Goal: Book appointment/travel/reservation

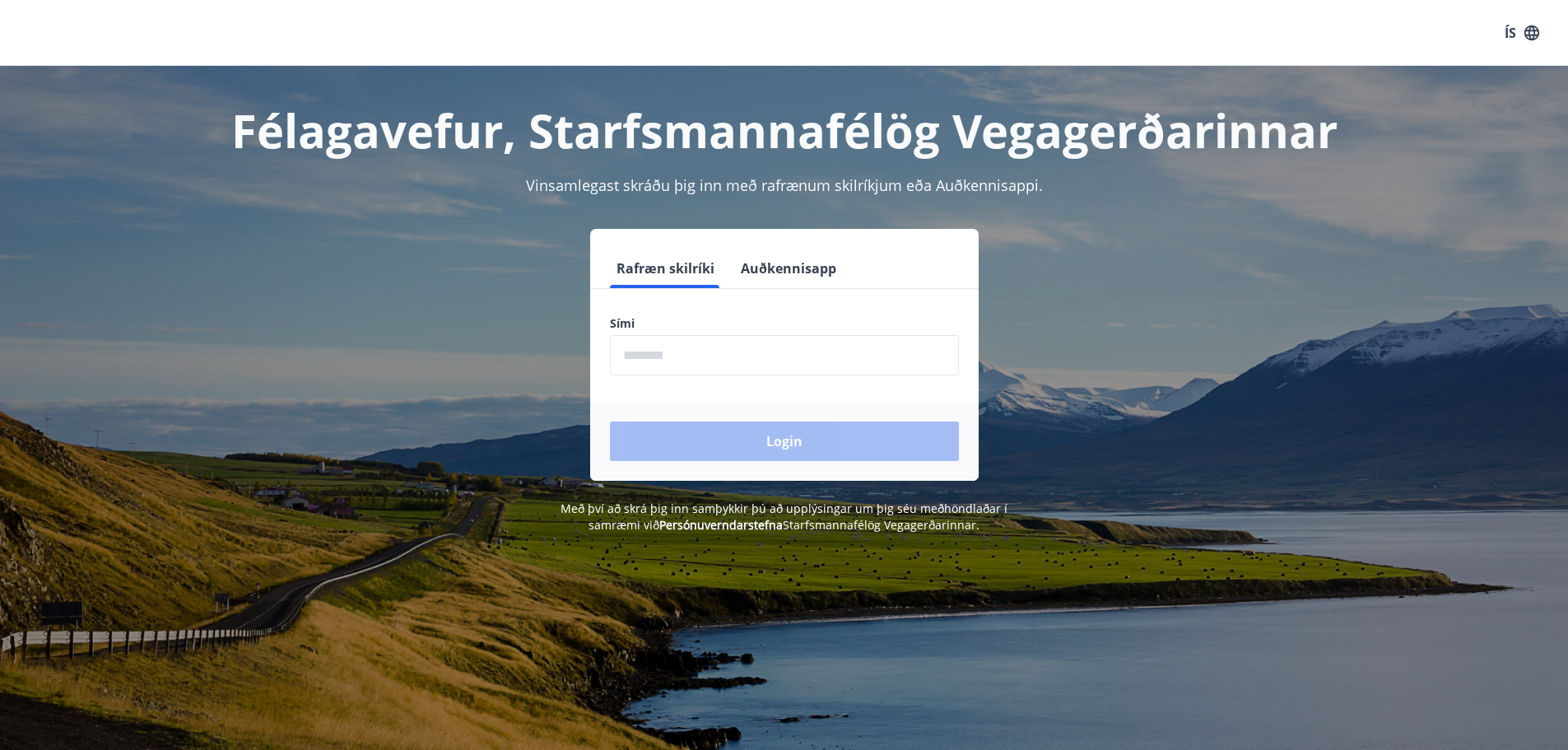
click at [671, 361] on input "phone" at bounding box center [784, 355] width 349 height 40
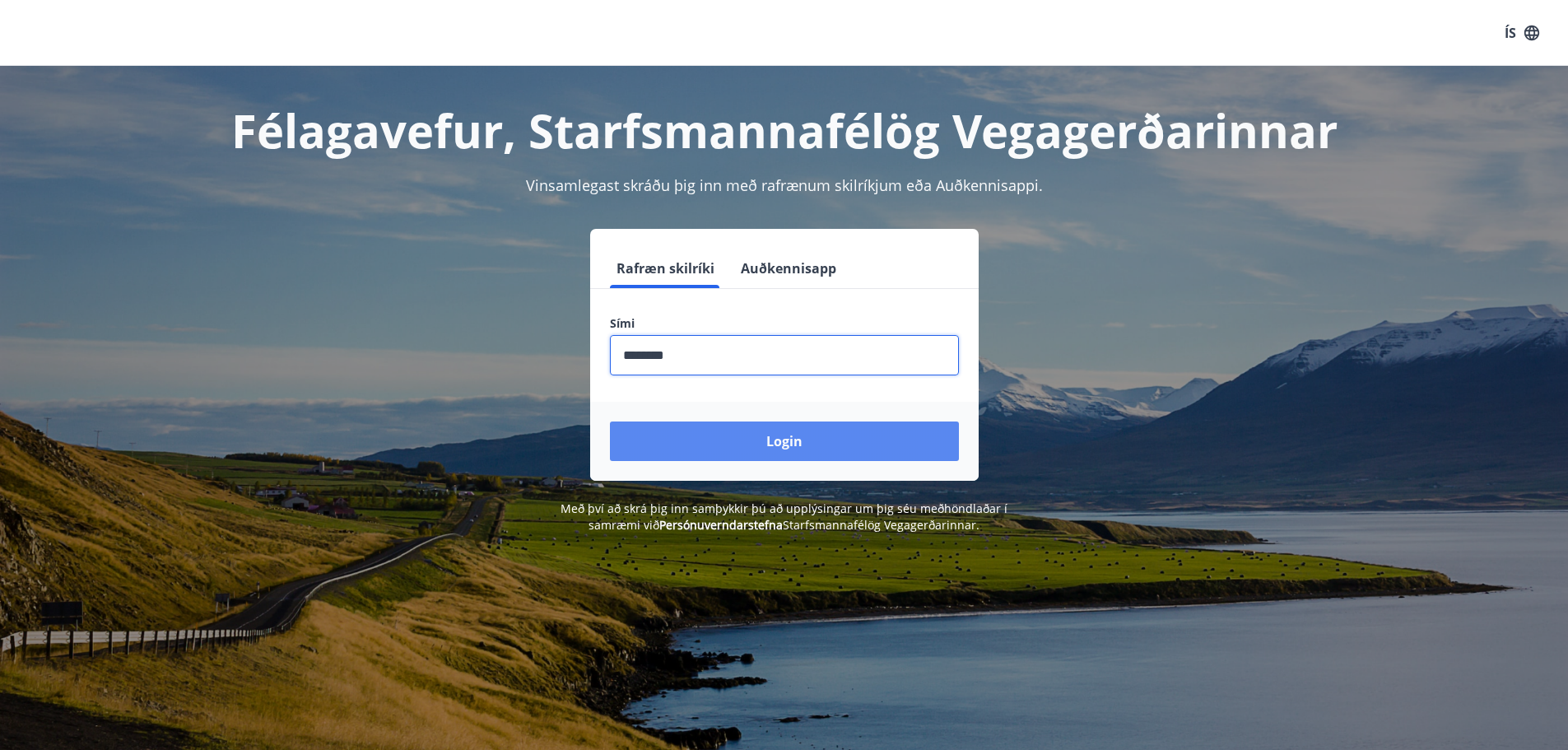
type input "********"
click at [829, 437] on button "Login" at bounding box center [784, 440] width 349 height 39
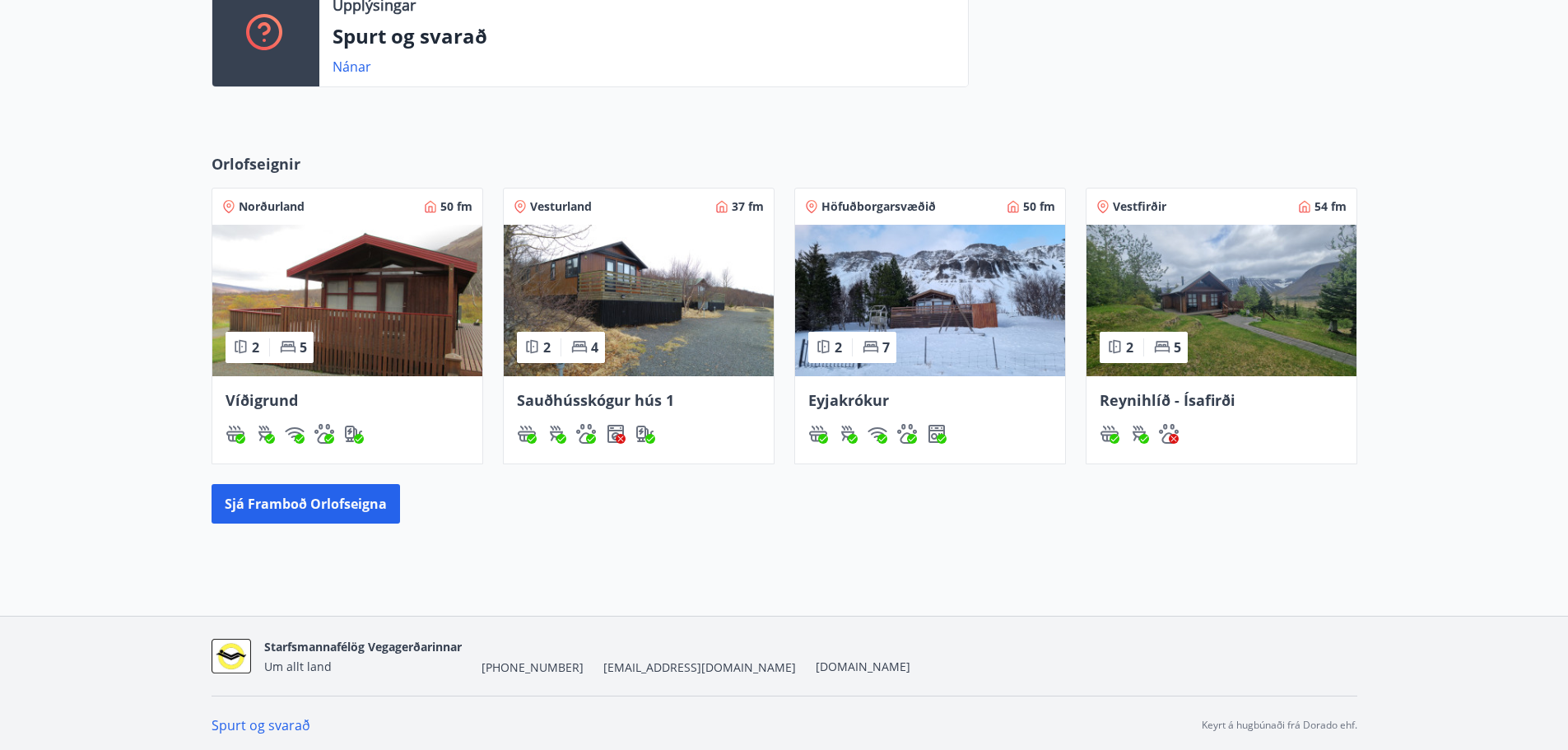
scroll to position [608, 0]
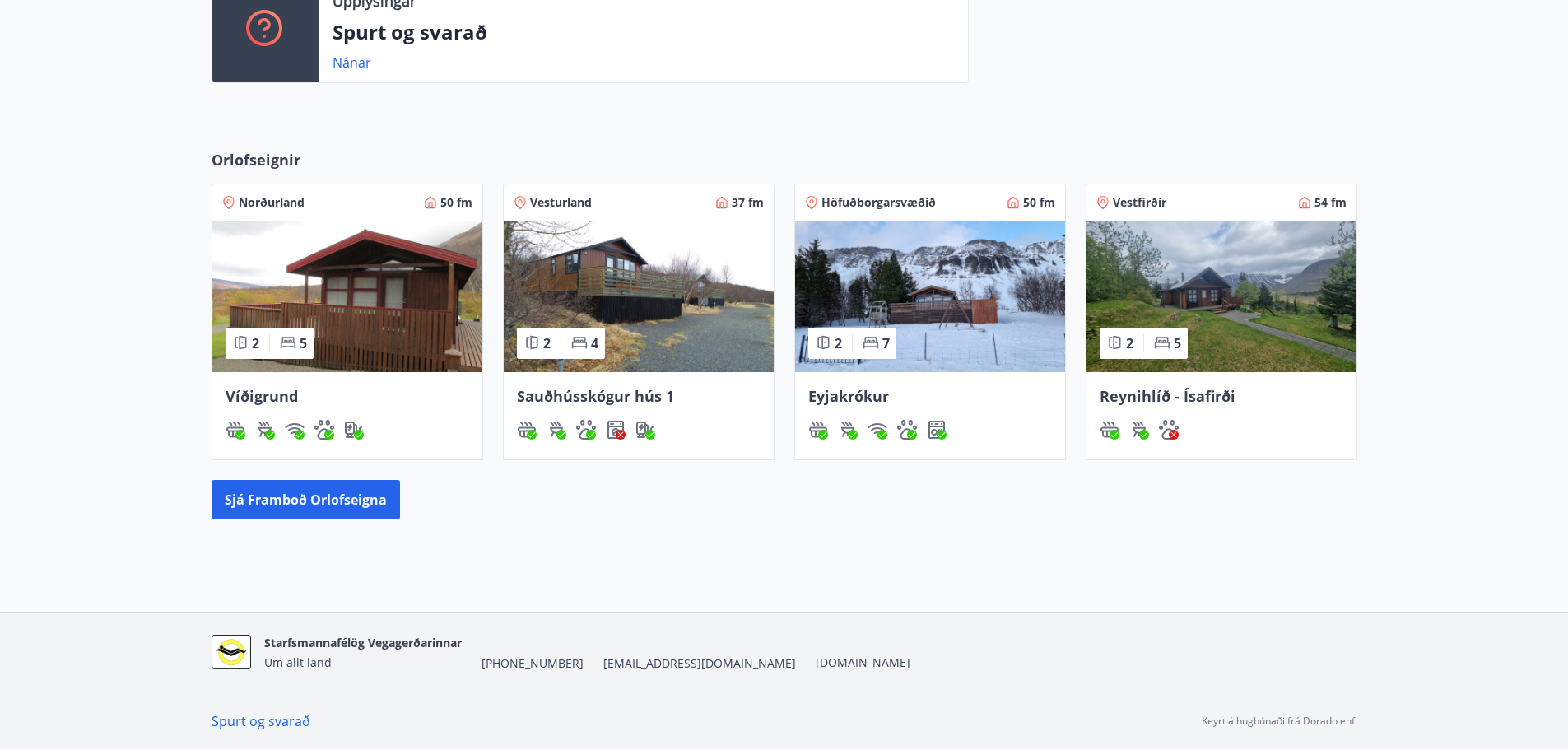
click at [367, 274] on img at bounding box center [347, 296] width 270 height 151
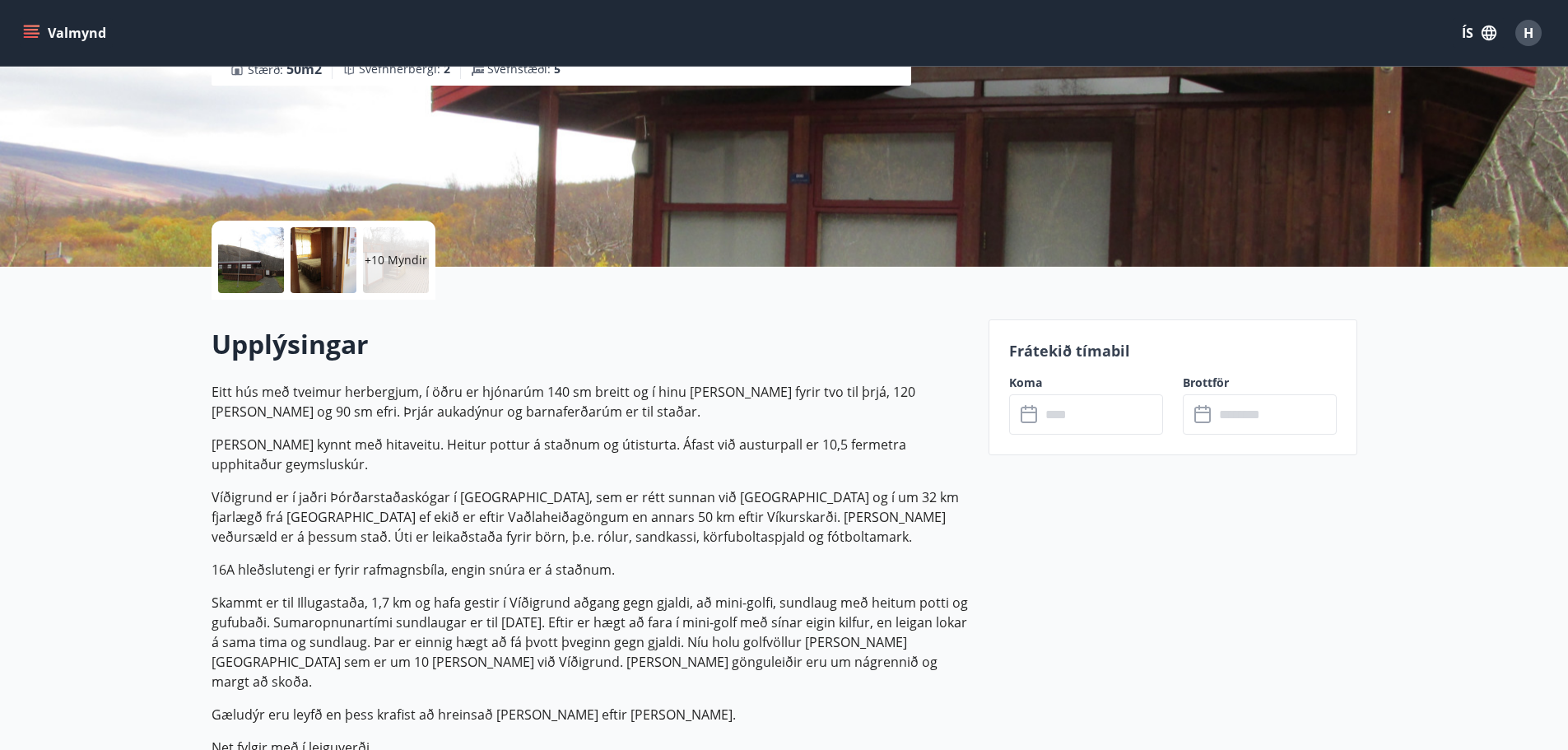
scroll to position [247, 0]
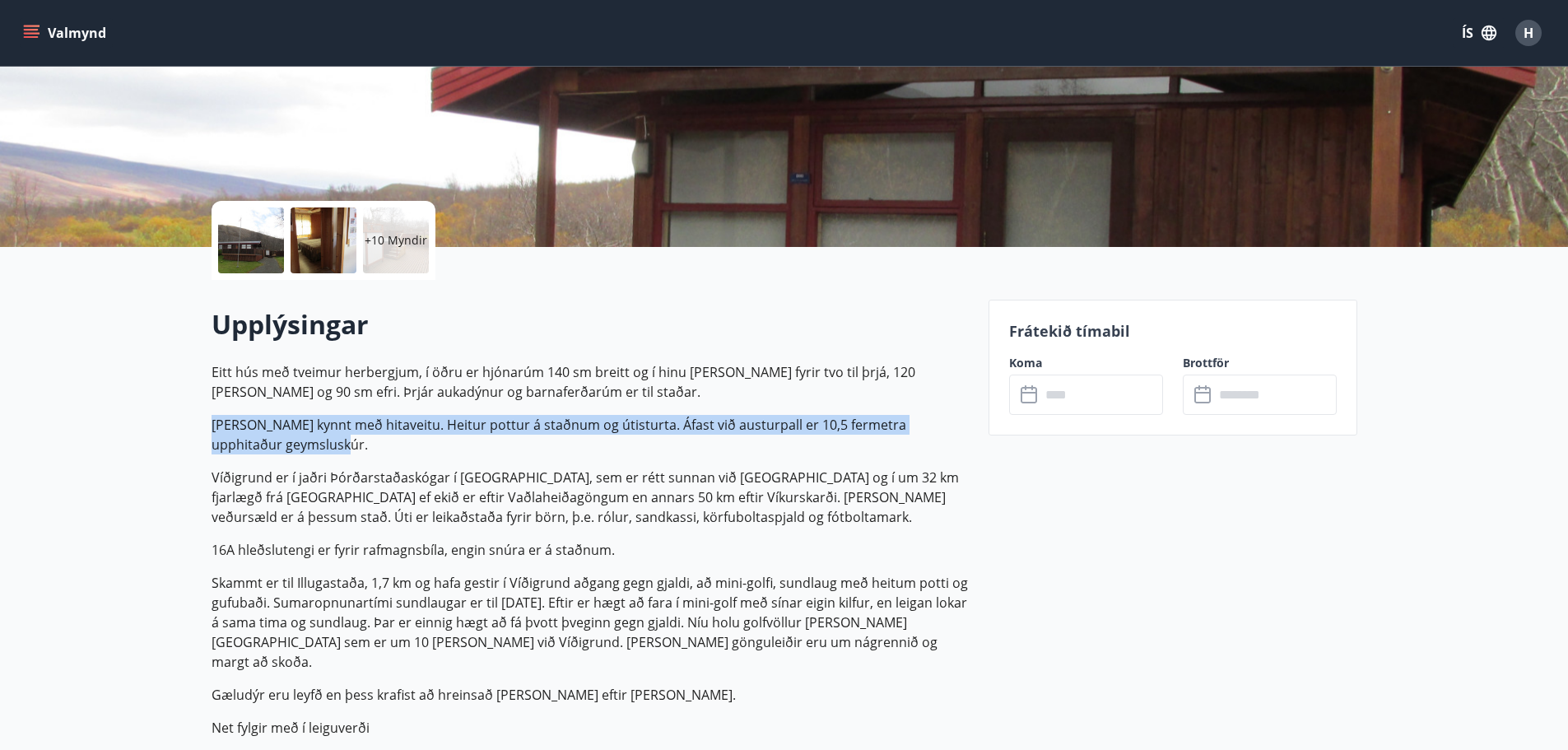
drag, startPoint x: 207, startPoint y: 426, endPoint x: 341, endPoint y: 443, distance: 135.1
click at [538, 448] on p "Húsið er kynnt með hitaveitu. Heitur pottur á staðnum og útisturta. Áfast við a…" at bounding box center [590, 434] width 758 height 39
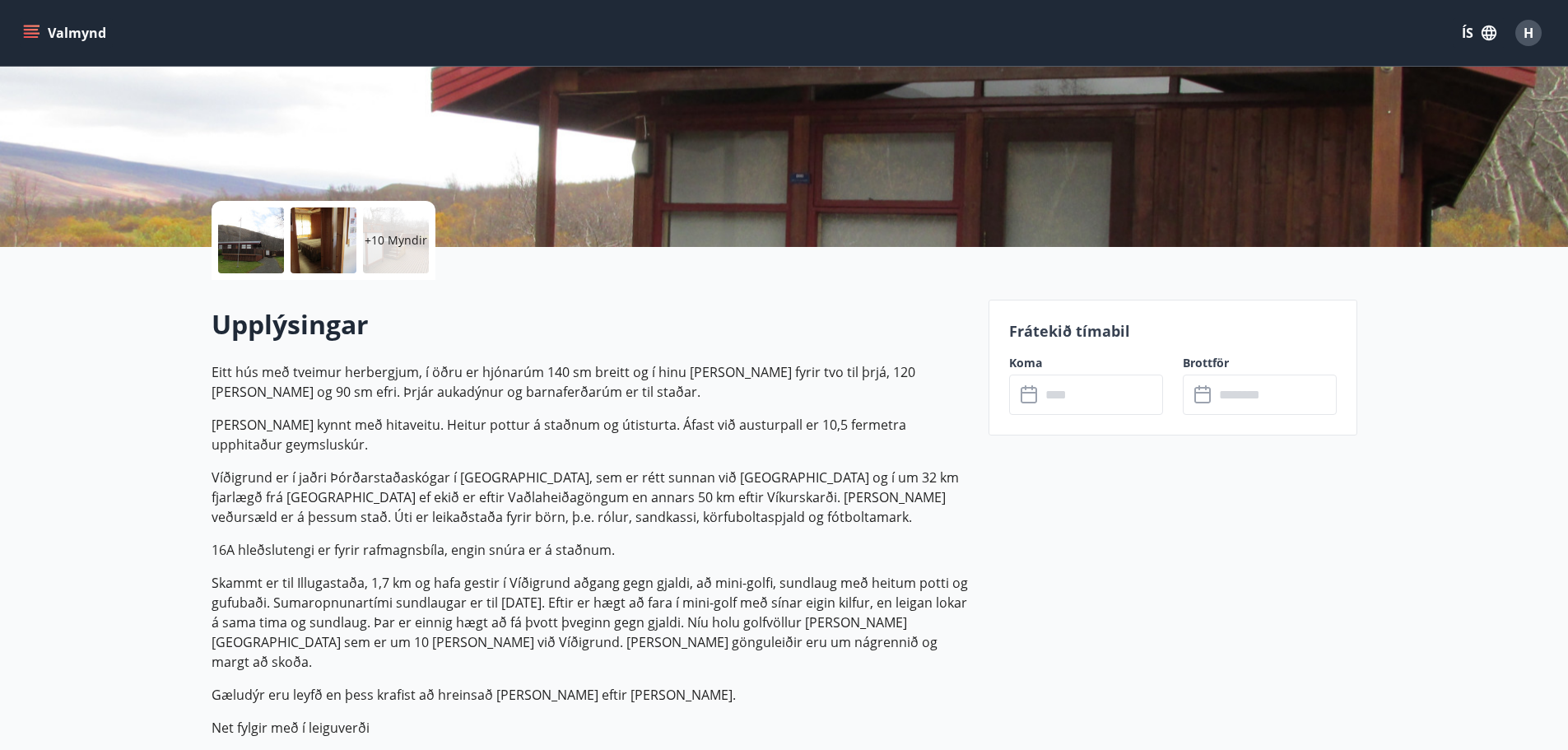
click at [615, 514] on p "Víðigrund er í jaðri Þórðarstaðaskógar í Fnjóskadal, sem er rétt sunnan við Vag…" at bounding box center [590, 497] width 758 height 59
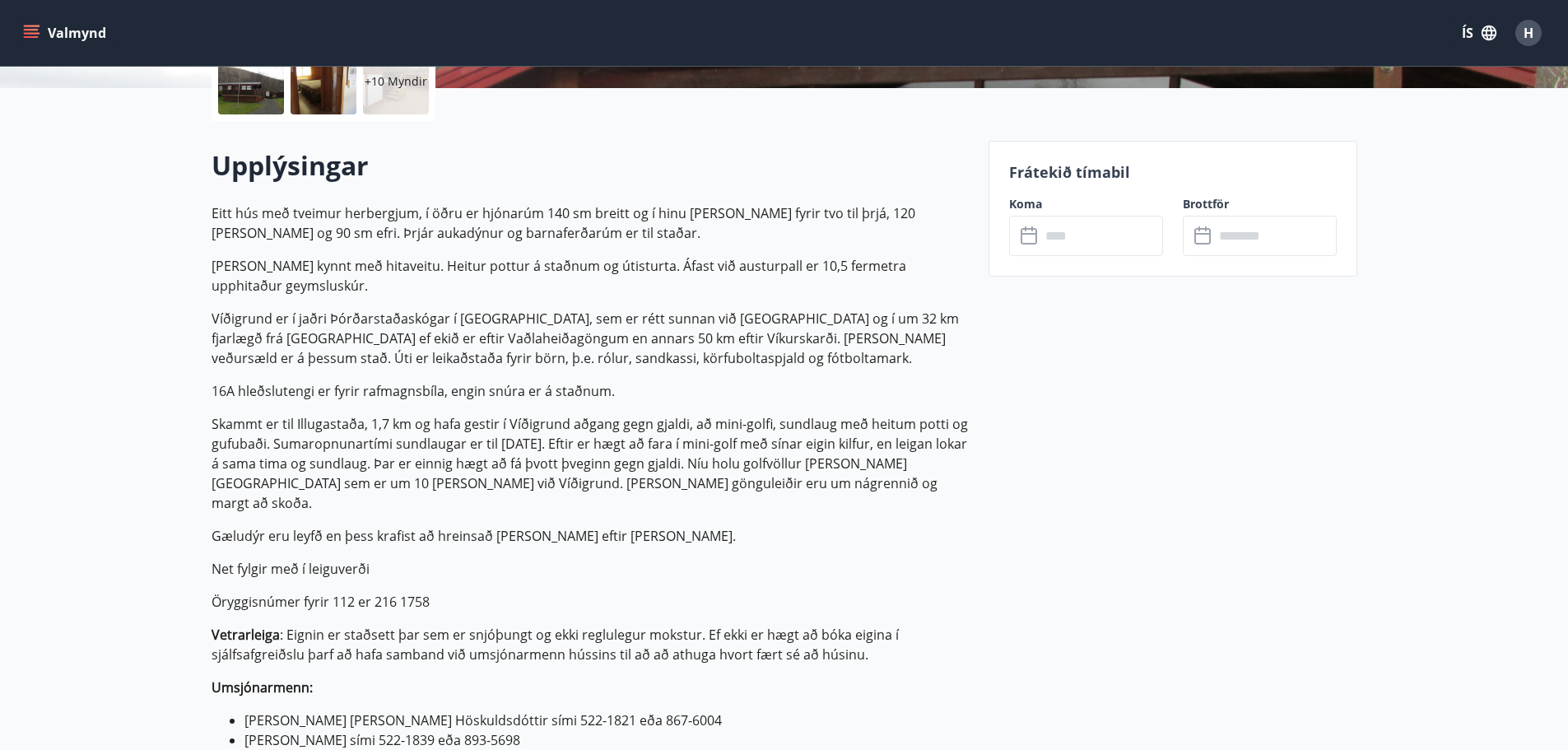
scroll to position [411, 0]
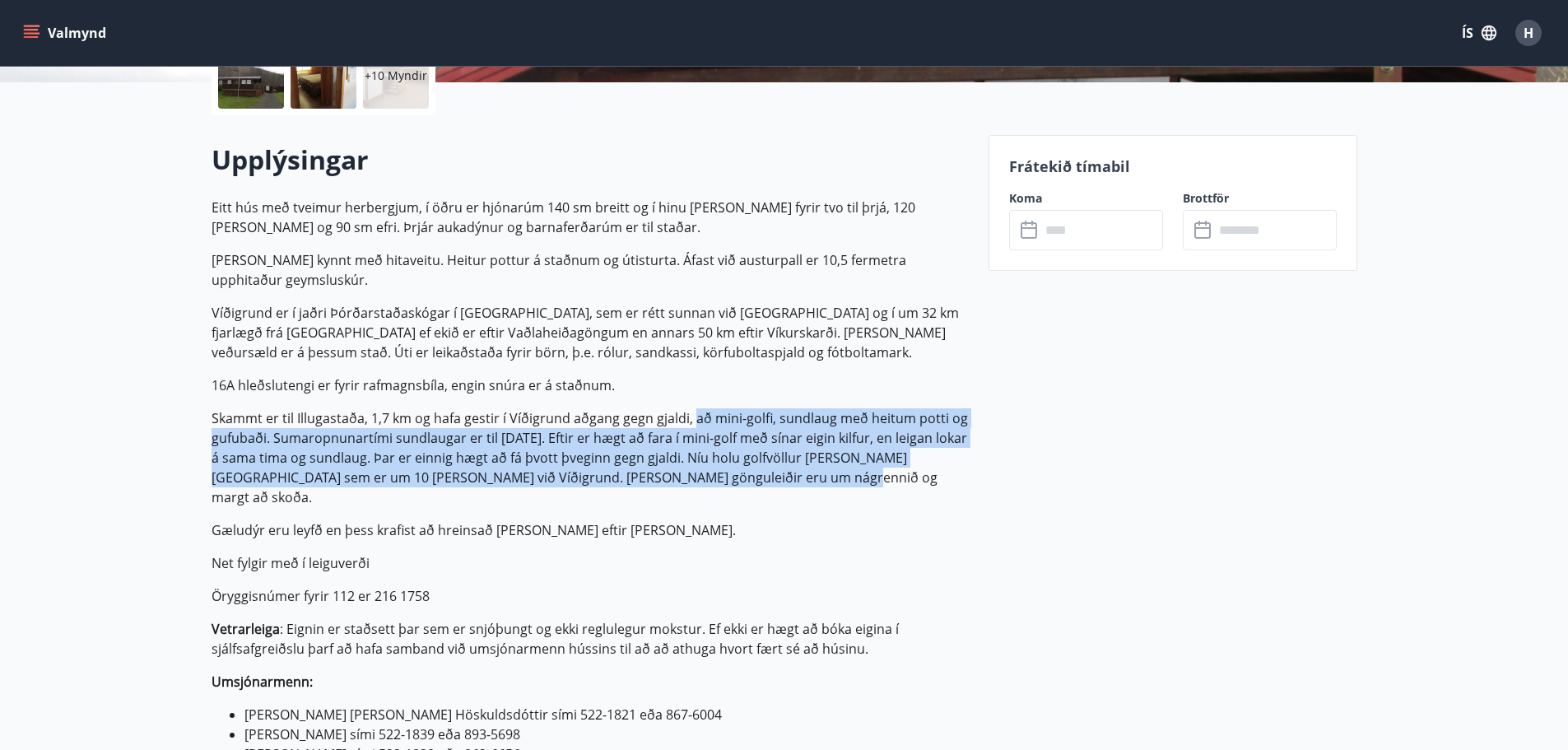
drag, startPoint x: 690, startPoint y: 417, endPoint x: 806, endPoint y: 479, distance: 131.5
click at [806, 479] on p "Skammt er til Illugastaða, 1,7 km og hafa gestir í Víðigrund aðgang gegn gjaldi…" at bounding box center [590, 457] width 758 height 99
click at [800, 475] on p "Skammt er til Illugastaða, 1,7 km og hafa gestir í Víðigrund aðgang gegn gjaldi…" at bounding box center [590, 457] width 758 height 99
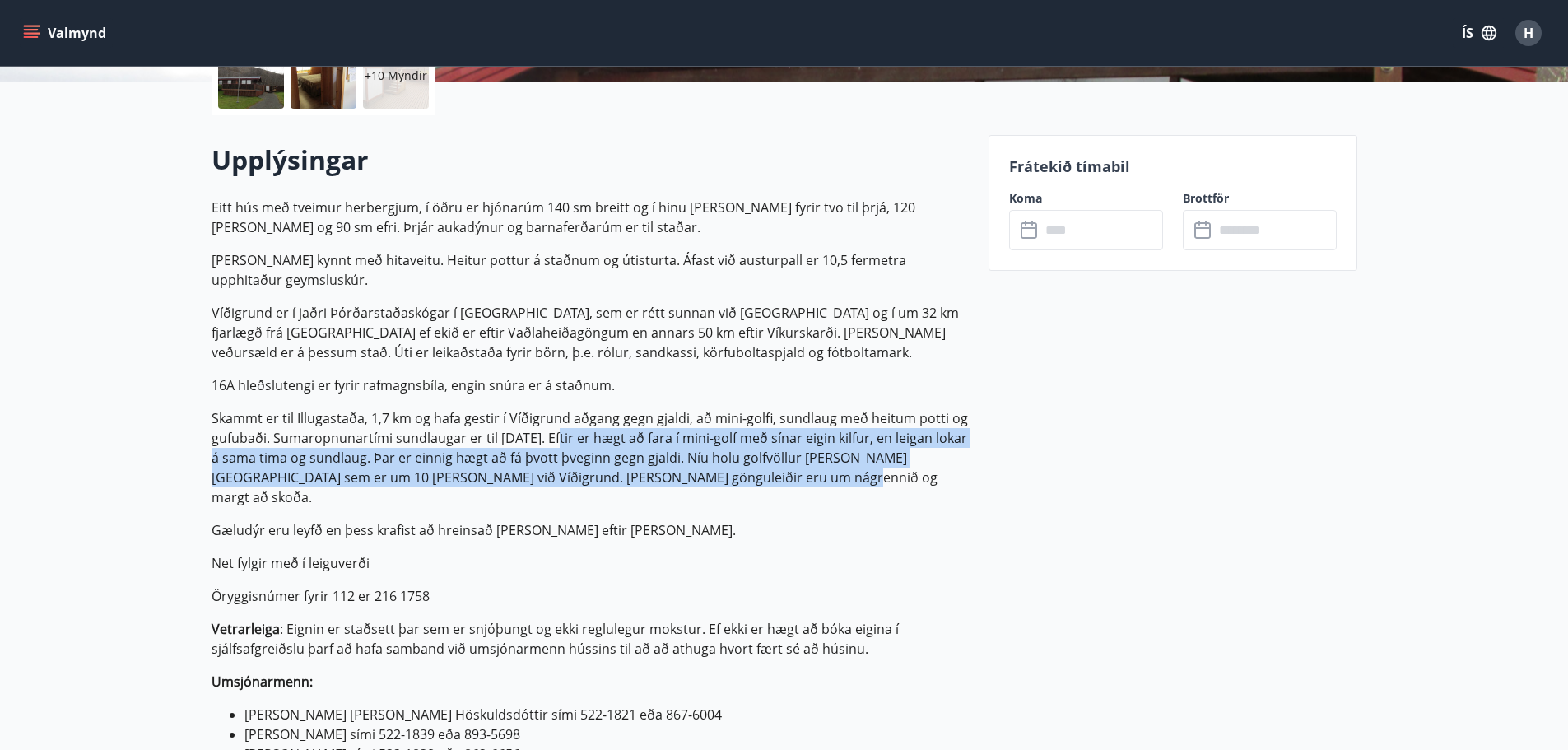
drag, startPoint x: 800, startPoint y: 475, endPoint x: 555, endPoint y: 436, distance: 248.1
click at [555, 436] on p "Skammt er til Illugastaða, 1,7 km og hafa gestir í Víðigrund aðgang gegn gjaldi…" at bounding box center [590, 457] width 758 height 99
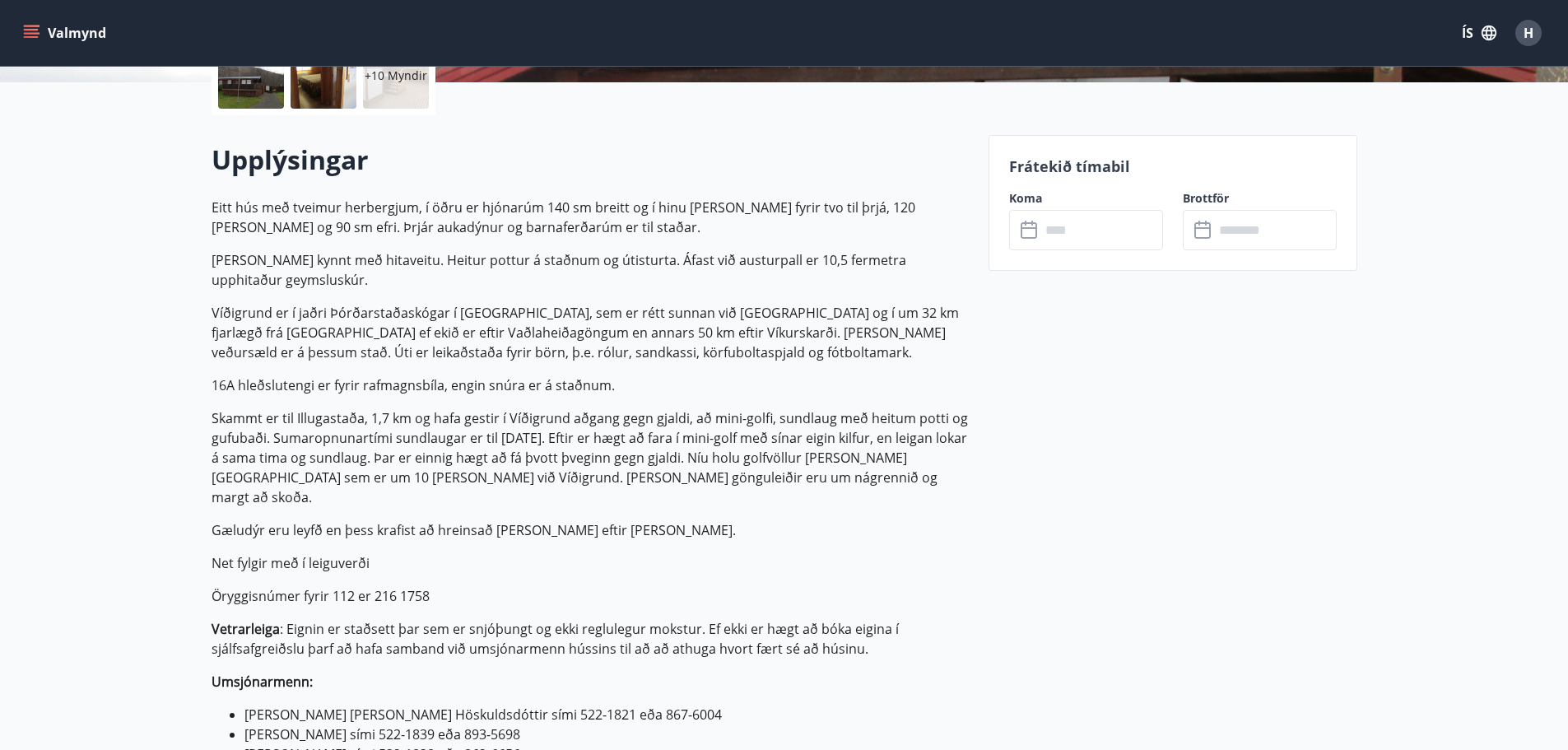
click at [850, 492] on p "Eitt hús með tveimur herbergjum, í öðru er hjónarúm 140 sm breitt og í hinu er …" at bounding box center [590, 480] width 758 height 566
drag, startPoint x: 794, startPoint y: 472, endPoint x: 852, endPoint y: 470, distance: 58.0
click at [852, 470] on p "Skammt er til Illugastaða, 1,7 km og hafa gestir í Víðigrund aðgang gegn gjaldi…" at bounding box center [590, 457] width 758 height 99
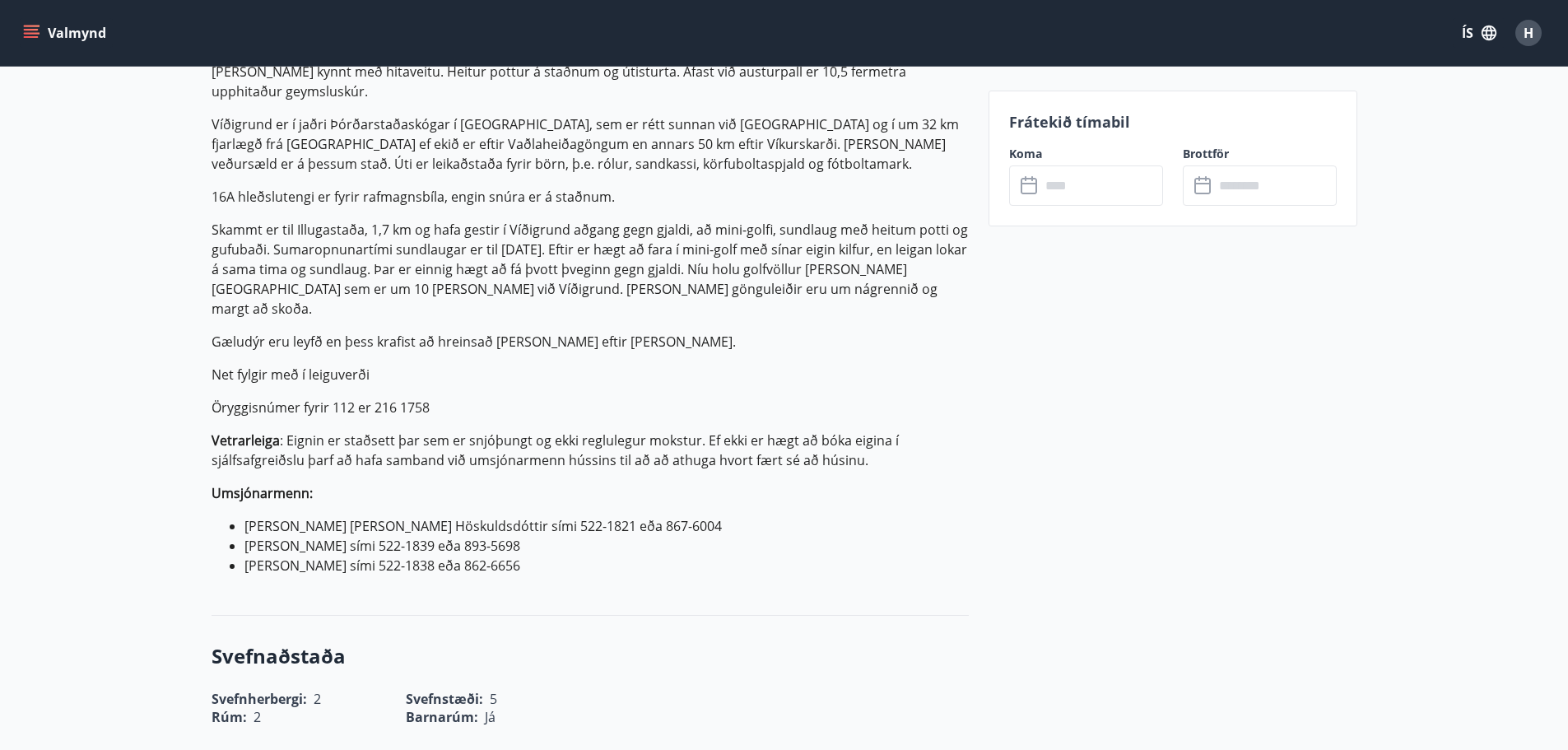
scroll to position [658, 0]
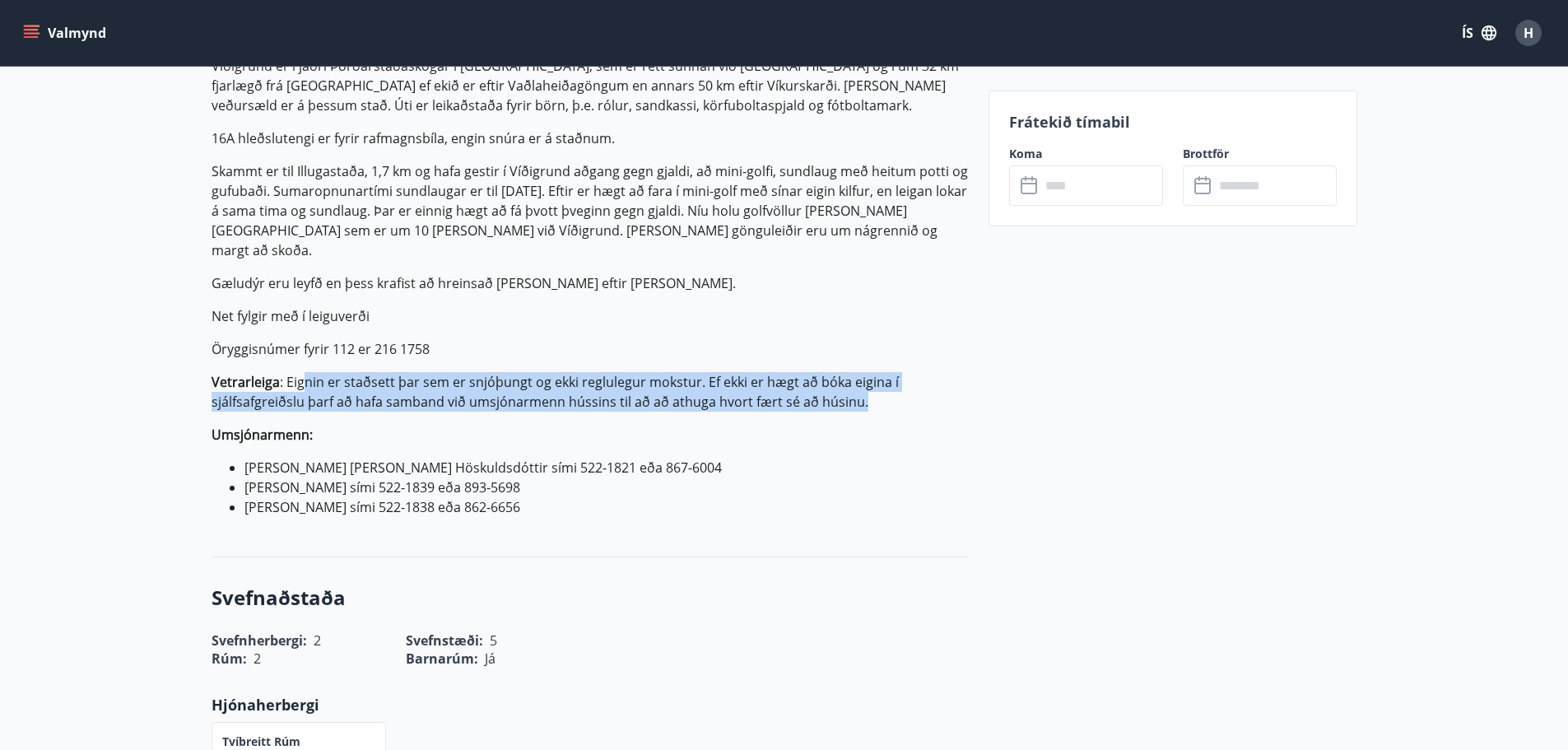
drag, startPoint x: 306, startPoint y: 359, endPoint x: 886, endPoint y: 388, distance: 580.7
click at [886, 388] on p "Vetrarleiga : Eignin er staðsett þar sem er snjóþungt og ekki reglulegur mokstu…" at bounding box center [590, 391] width 758 height 39
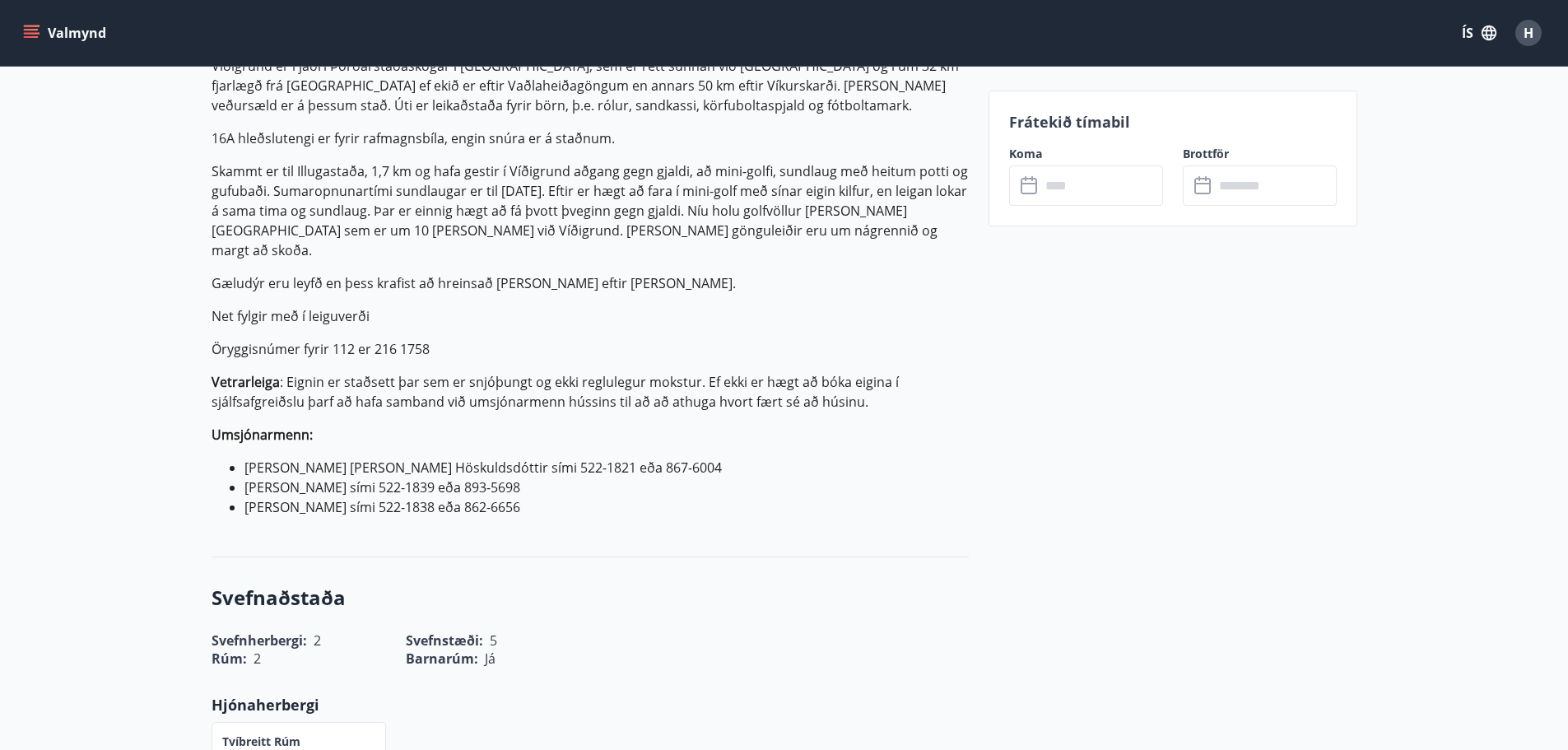
click at [869, 393] on p "Eitt hús með tveimur herbergjum, í öðru er hjónarúm 140 sm breitt og í hinu er …" at bounding box center [590, 234] width 758 height 566
drag, startPoint x: 844, startPoint y: 375, endPoint x: 384, endPoint y: 395, distance: 460.4
click at [384, 395] on p "Eitt hús með tveimur herbergjum, í öðru er hjónarúm 140 sm breitt og í hinu er …" at bounding box center [590, 234] width 758 height 566
click at [707, 399] on p "Eitt hús með tveimur herbergjum, í öðru er hjónarúm 140 sm breitt og í hinu er …" at bounding box center [590, 234] width 758 height 566
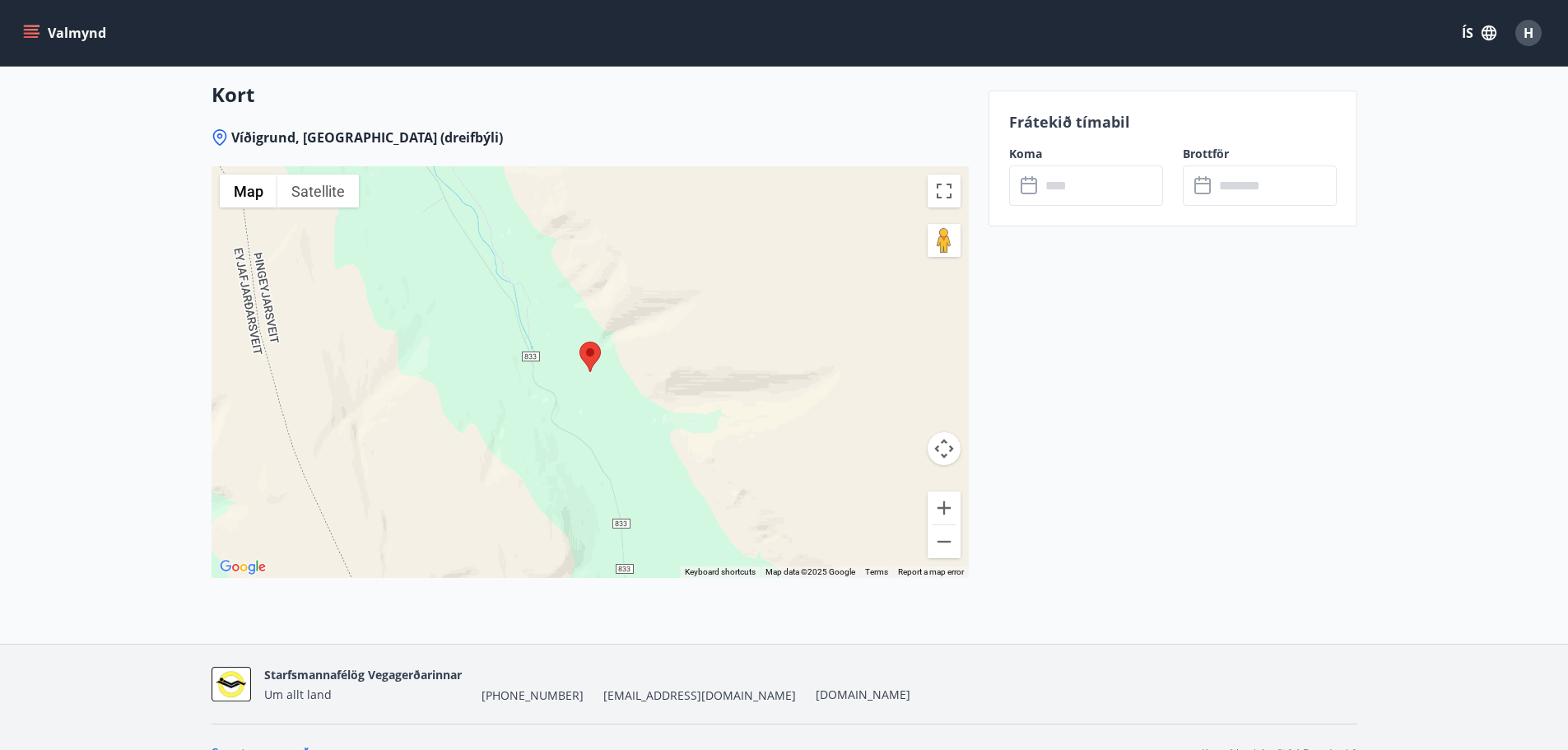
scroll to position [2676, 0]
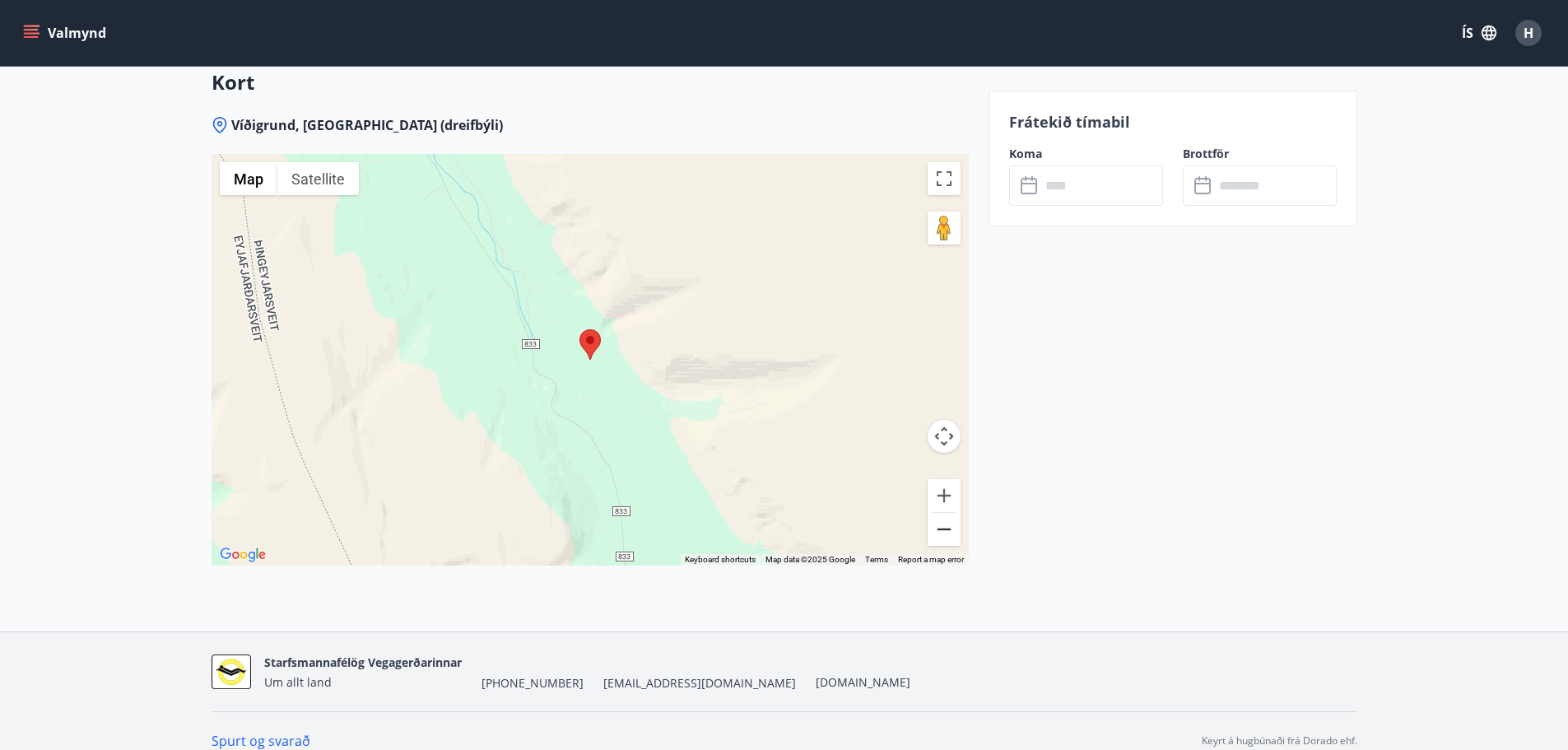
click at [950, 514] on button "Zoom out" at bounding box center [944, 529] width 33 height 33
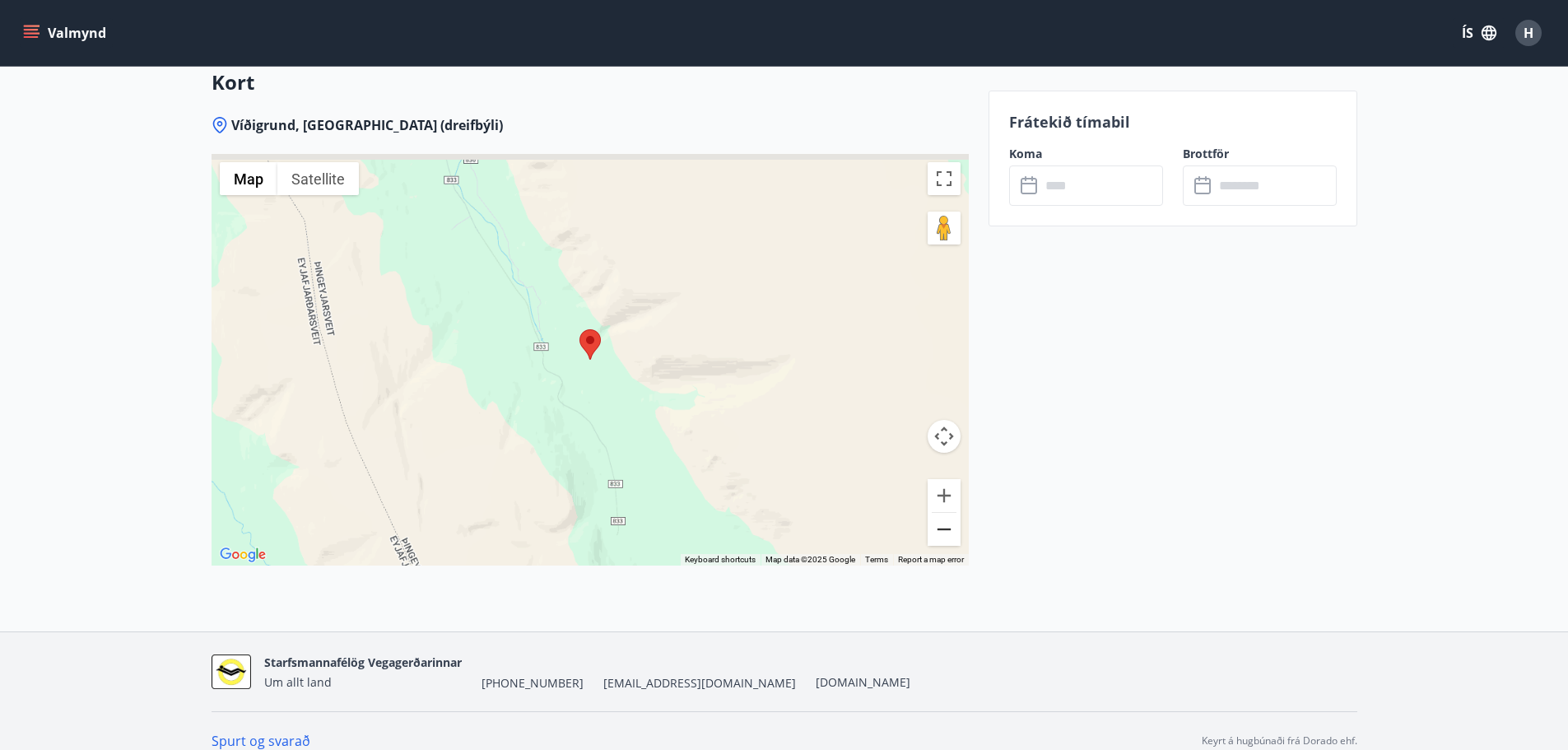
click at [950, 514] on button "Zoom out" at bounding box center [944, 529] width 33 height 33
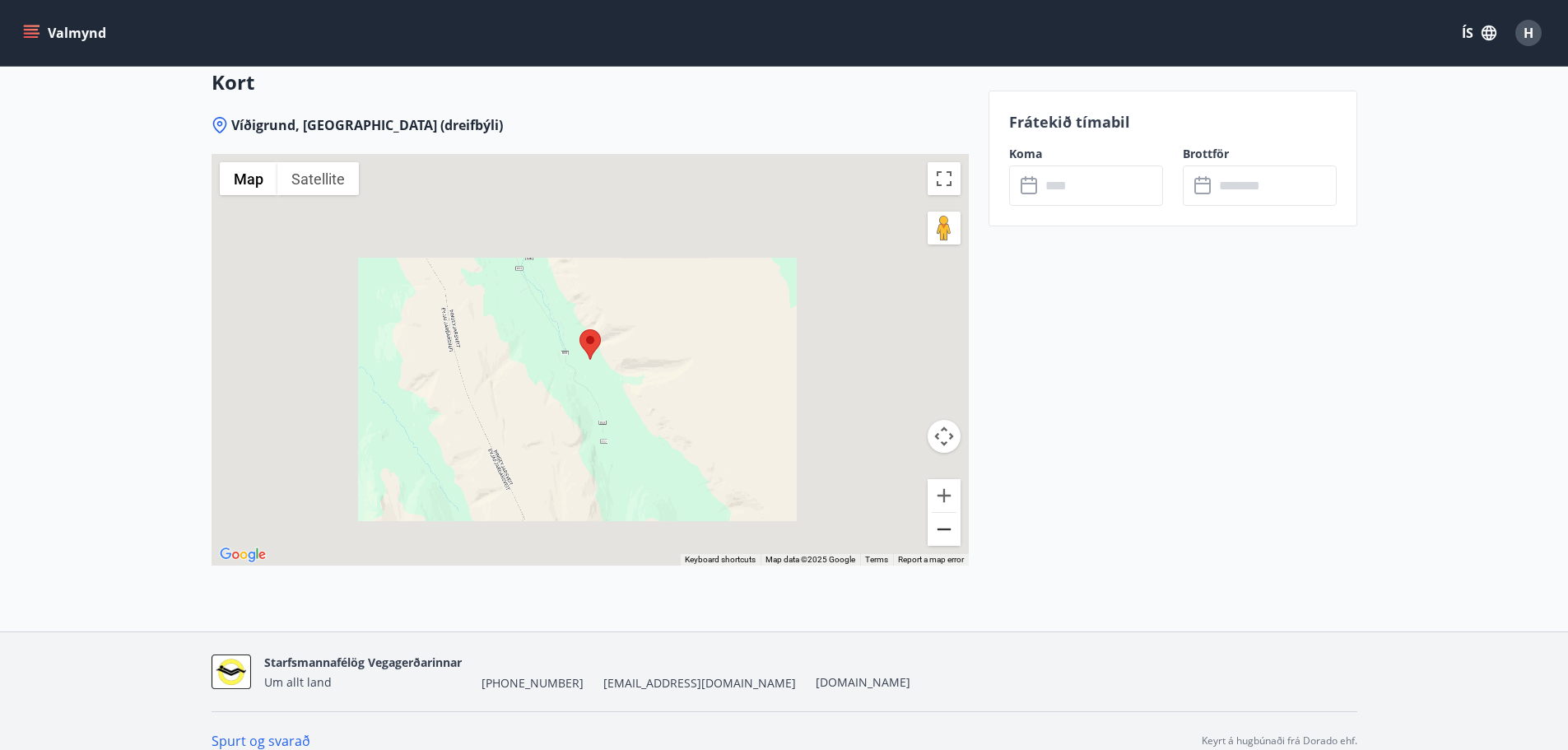
click at [950, 514] on button "Zoom out" at bounding box center [944, 529] width 33 height 33
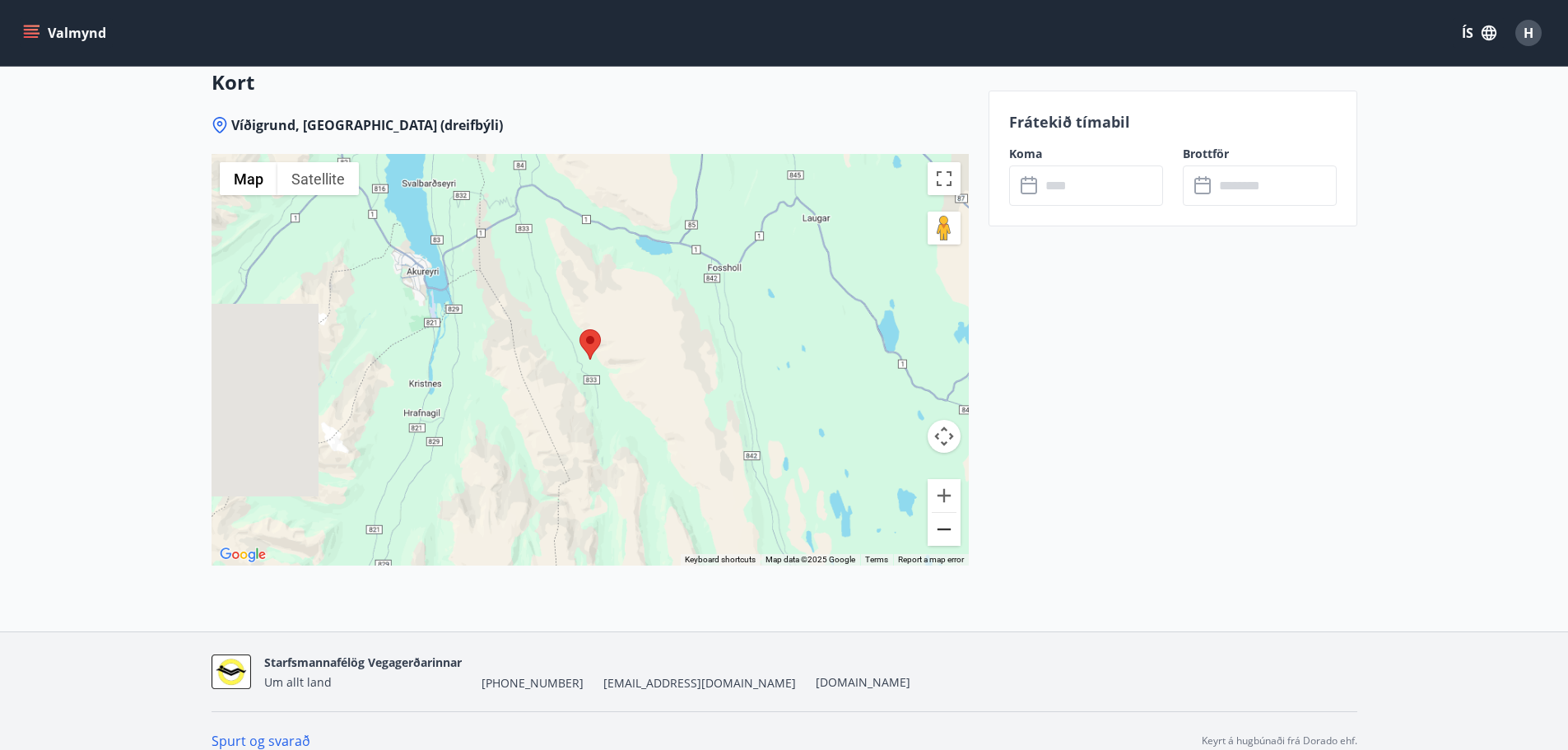
click at [950, 514] on button "Zoom out" at bounding box center [944, 529] width 33 height 33
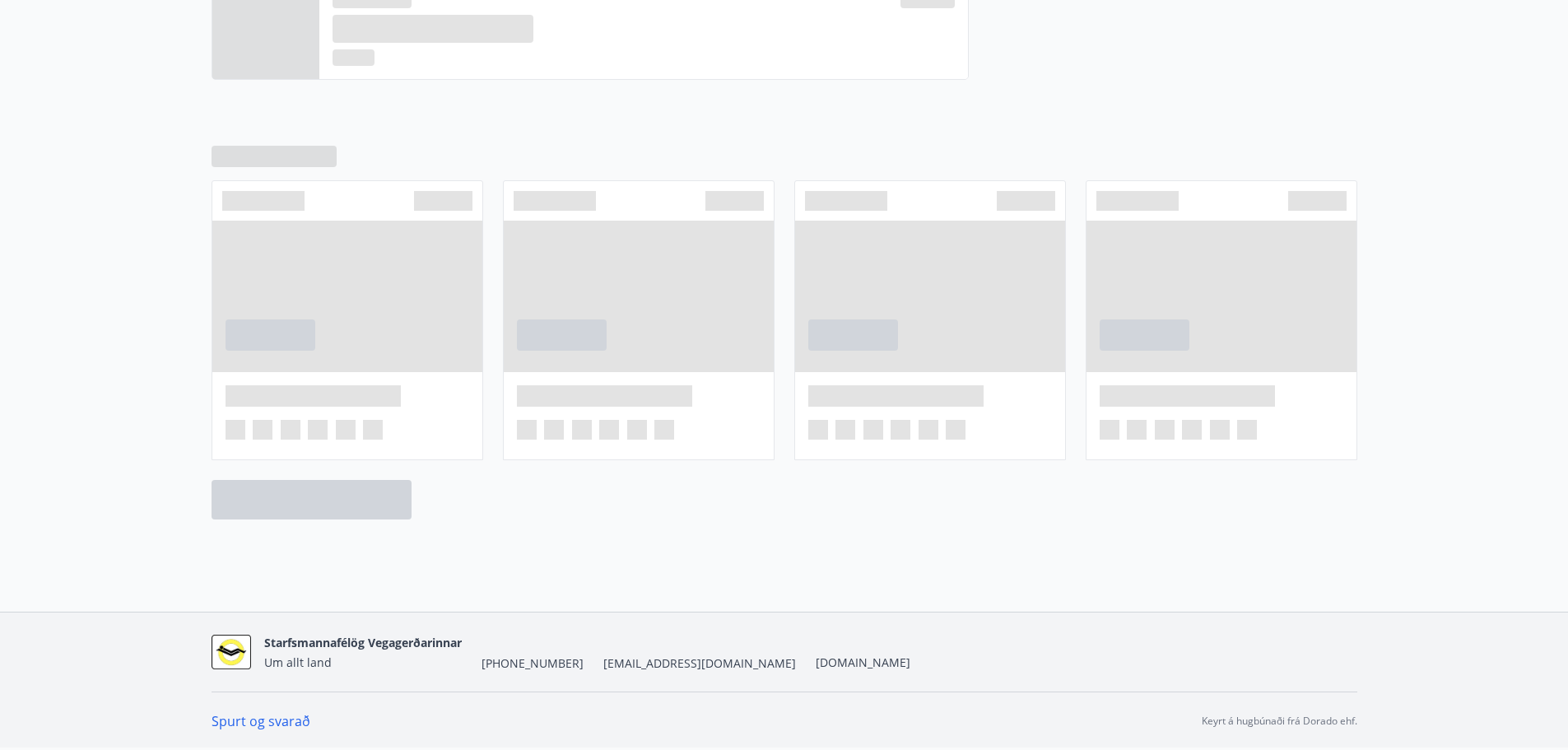
scroll to position [608, 0]
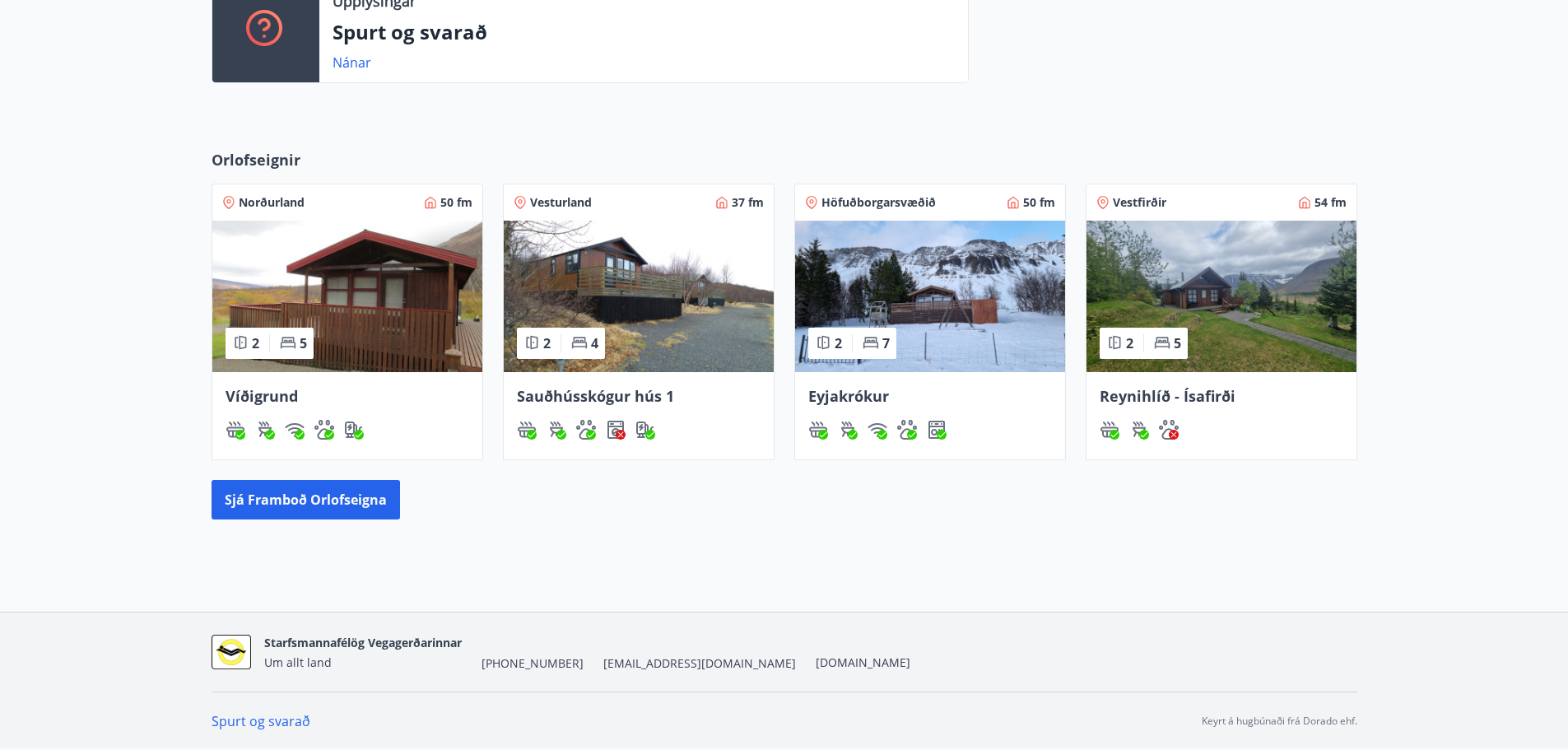
click at [984, 280] on img at bounding box center [930, 296] width 270 height 151
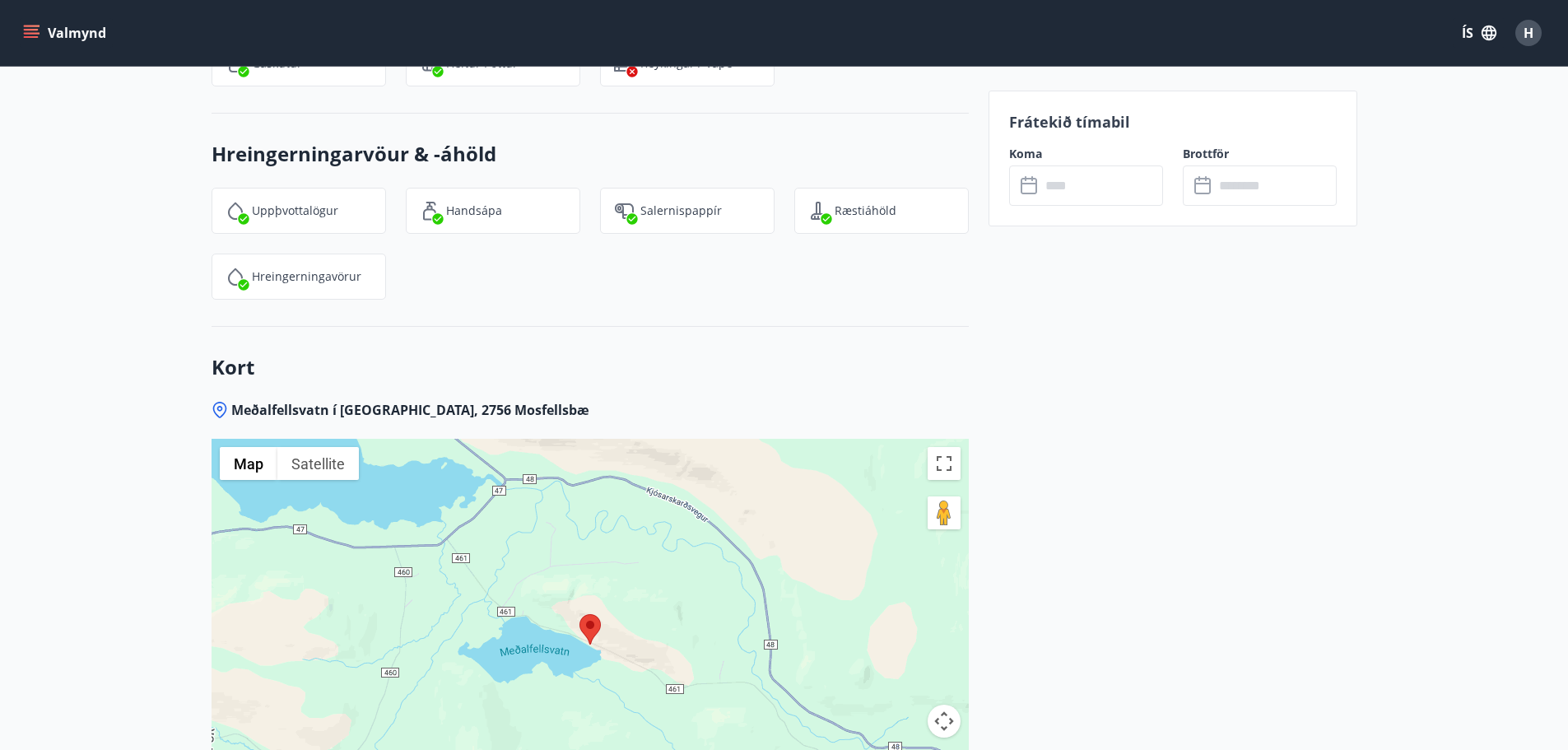
scroll to position [2275, 0]
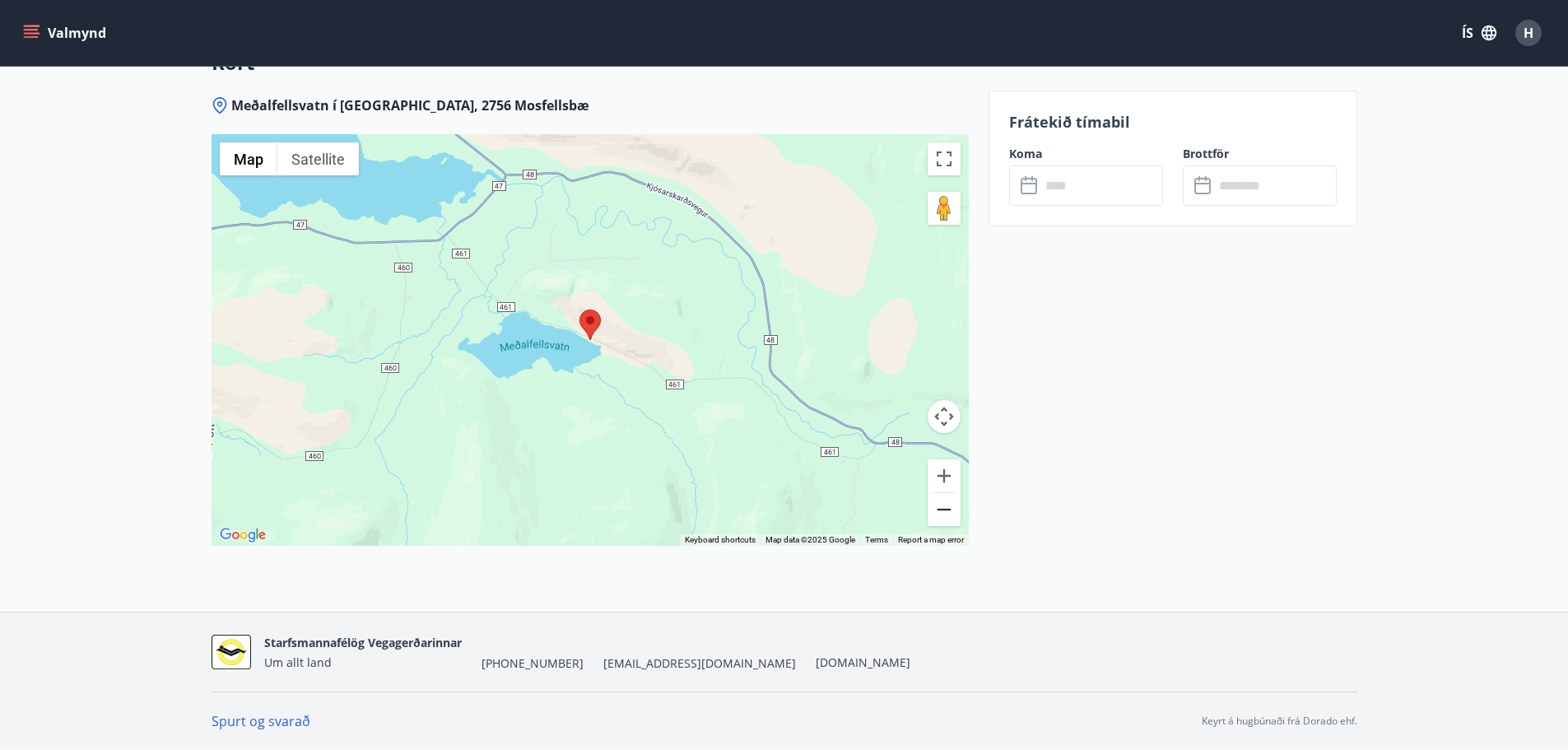
click at [942, 513] on button "Zoom out" at bounding box center [944, 509] width 33 height 33
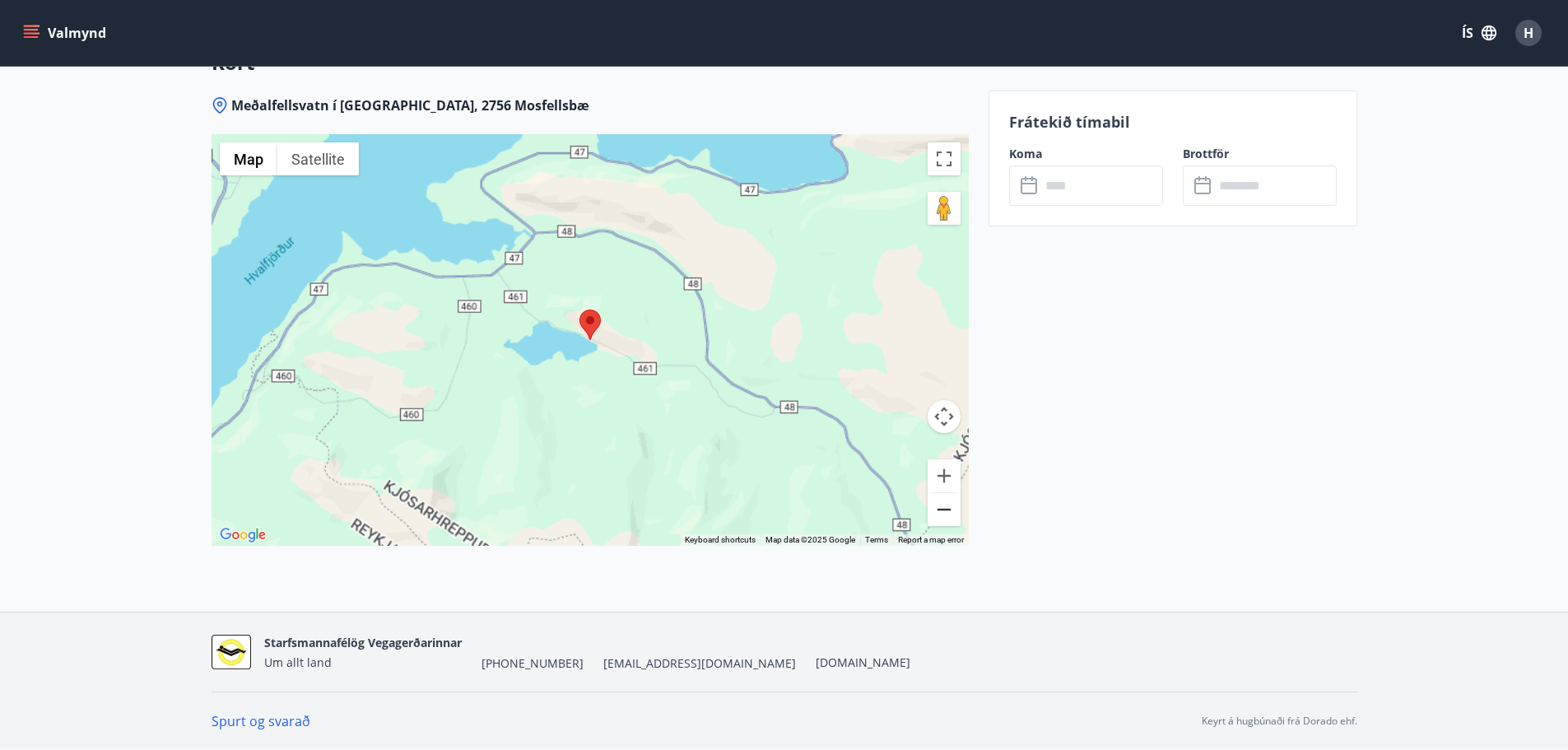
click at [942, 513] on button "Zoom out" at bounding box center [944, 509] width 33 height 33
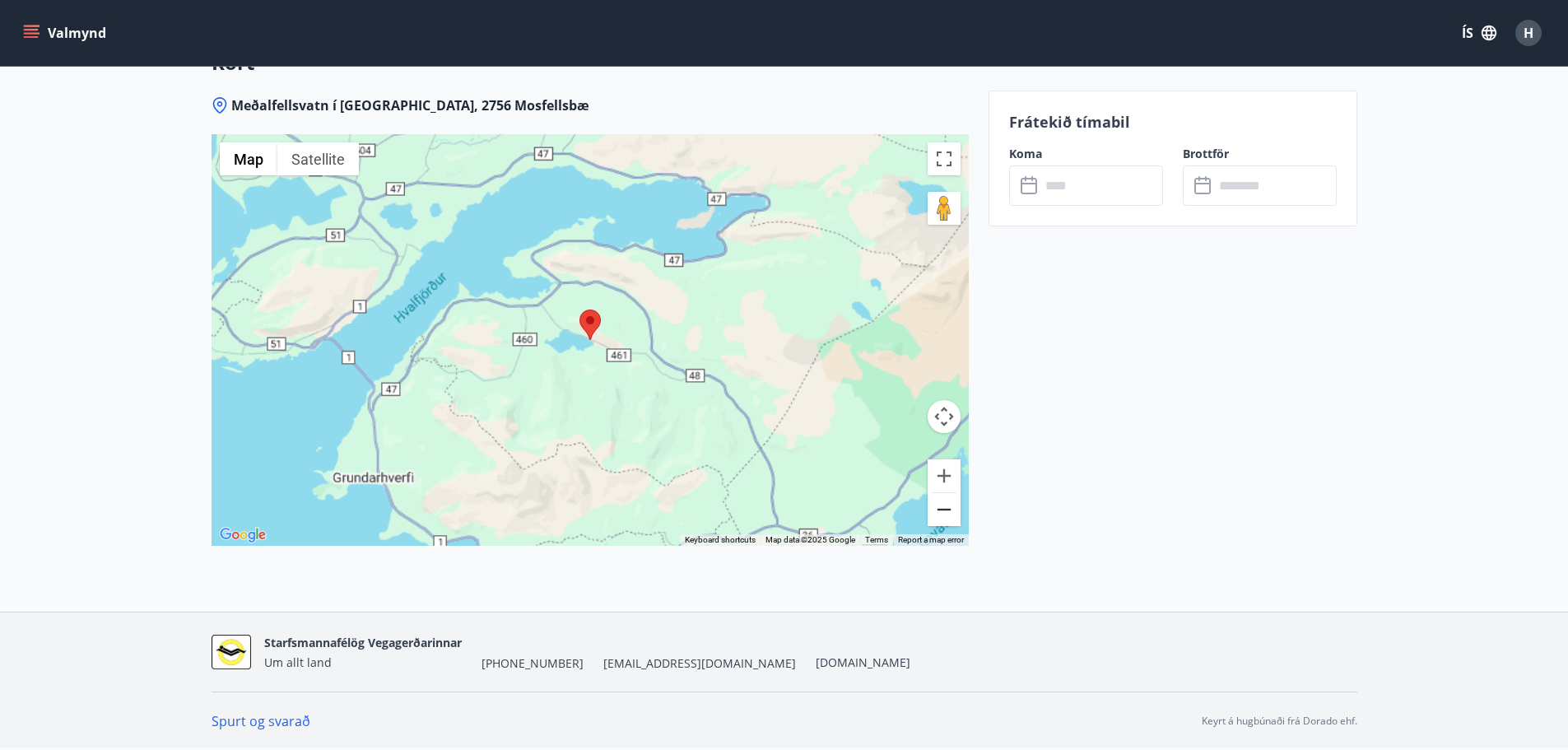
click at [942, 513] on button "Zoom out" at bounding box center [944, 509] width 33 height 33
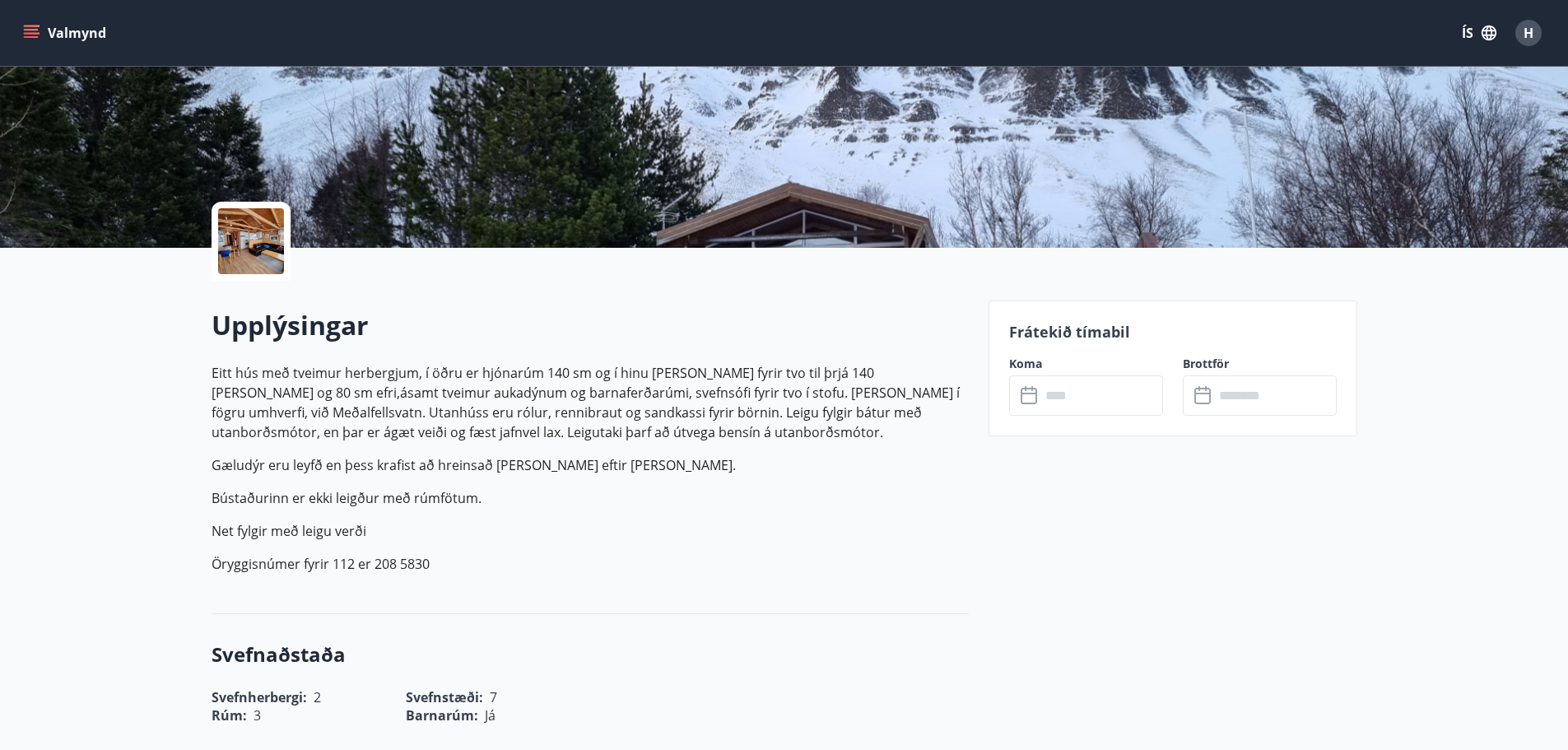
scroll to position [247, 0]
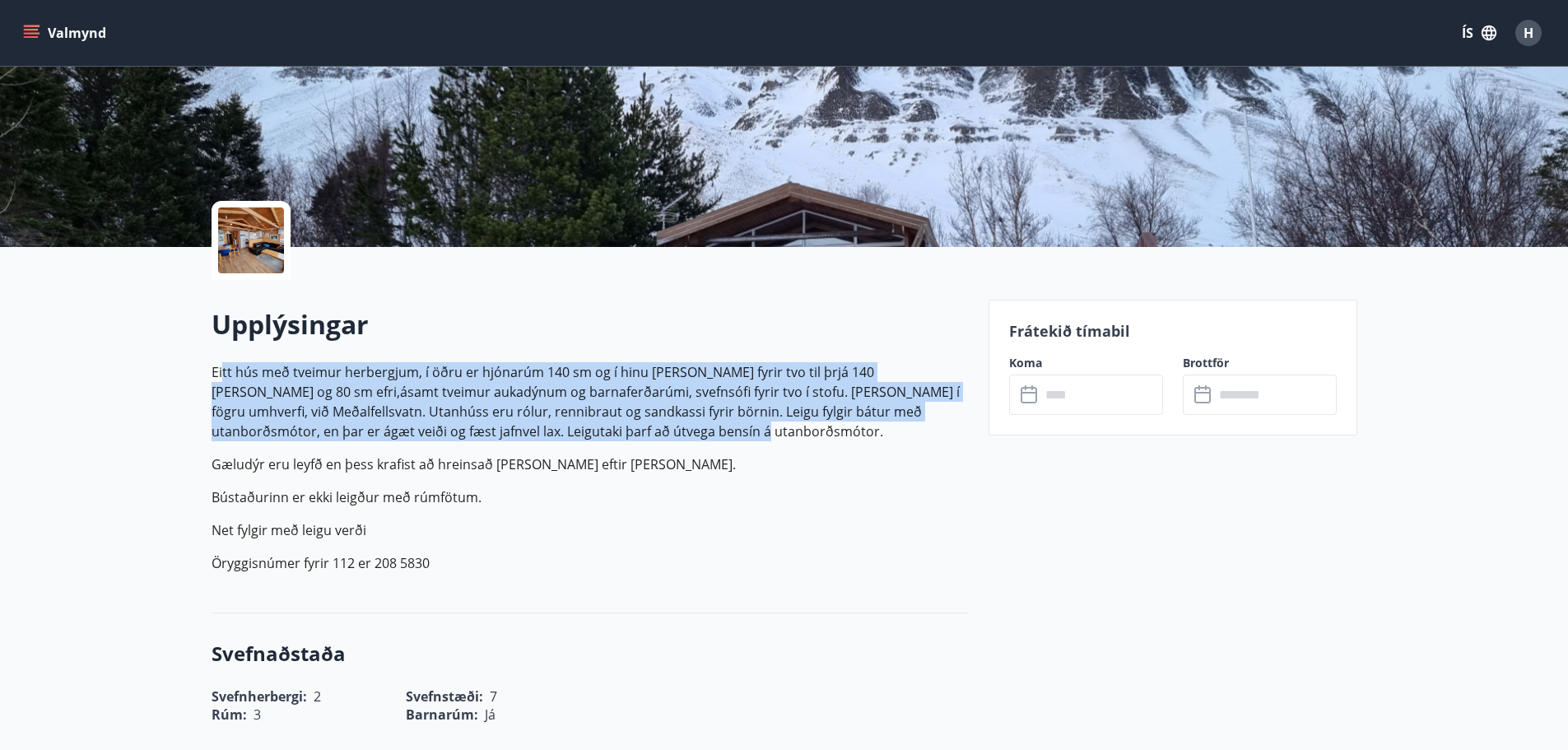
drag, startPoint x: 233, startPoint y: 385, endPoint x: 716, endPoint y: 433, distance: 485.4
click at [716, 433] on p "Eitt hús með tveimur herbergjum, í öðru er hjónarúm 140 sm og í hinu er koja fy…" at bounding box center [590, 401] width 758 height 79
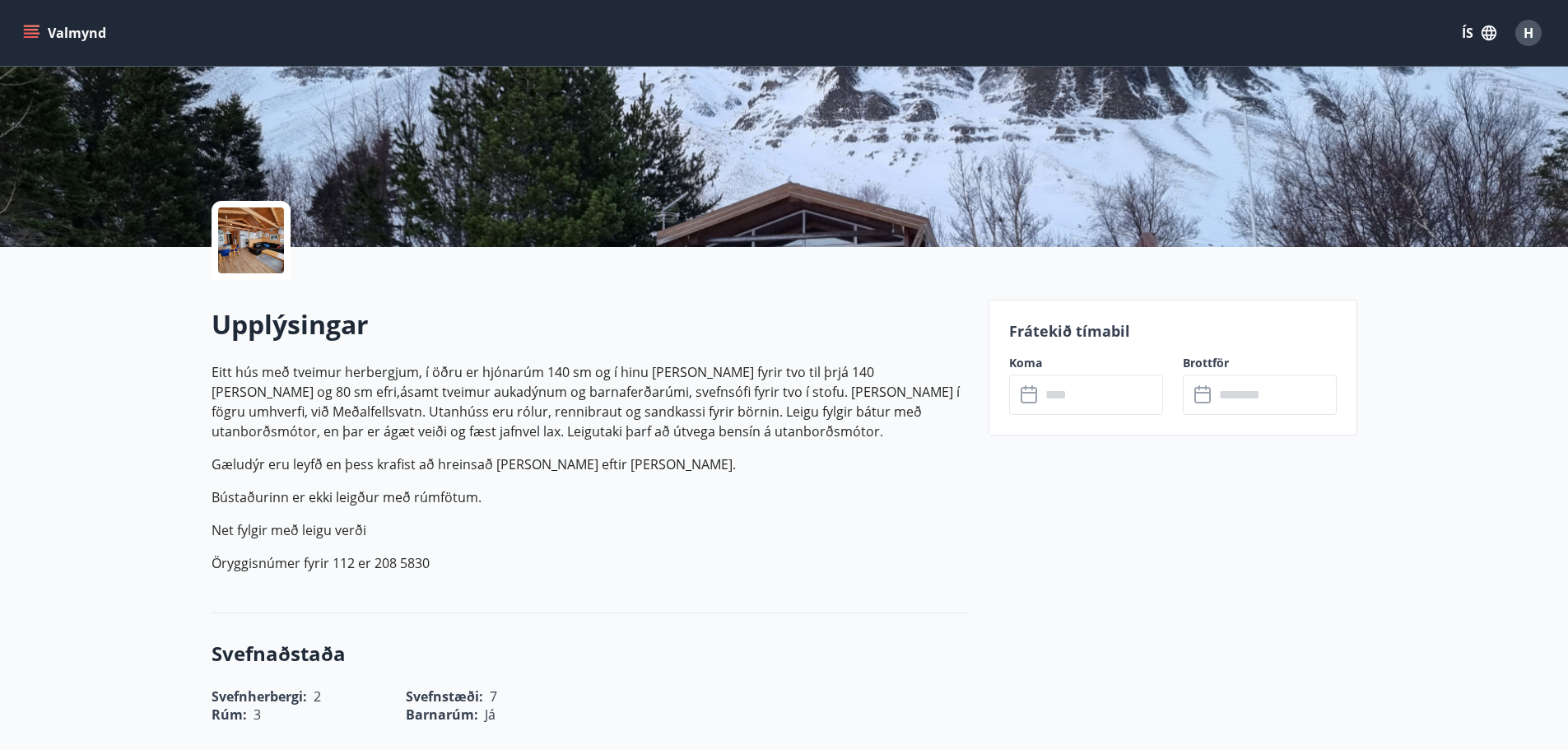
drag, startPoint x: 640, startPoint y: 424, endPoint x: 664, endPoint y: 434, distance: 26.0
click at [664, 434] on p "Eitt hús með tveimur herbergjum, í öðru er hjónarúm 140 sm og í hinu er koja fy…" at bounding box center [590, 401] width 758 height 79
click at [718, 434] on p "Eitt hús með tveimur herbergjum, í öðru er hjónarúm 140 sm og í hinu er koja fy…" at bounding box center [590, 401] width 758 height 79
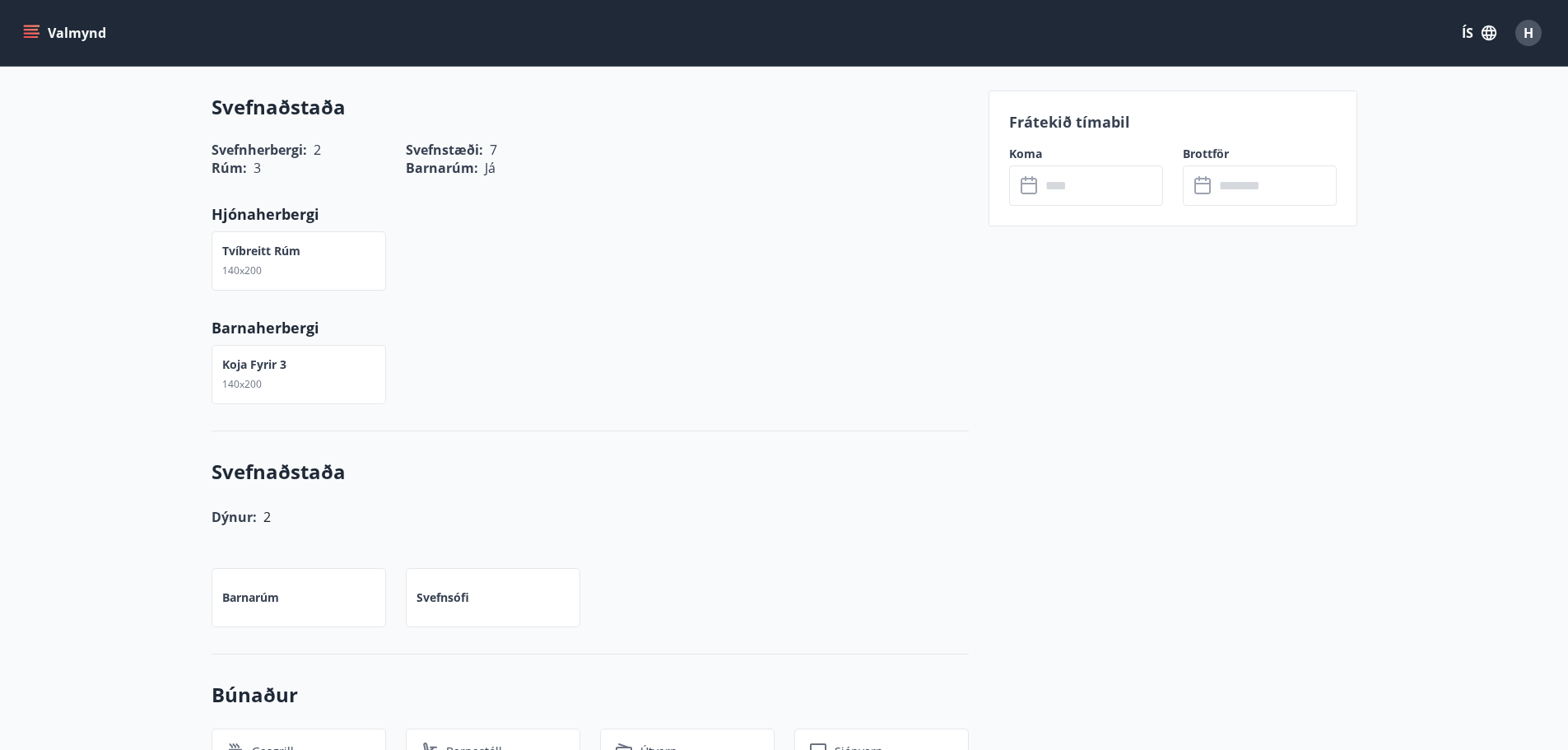
scroll to position [52, 0]
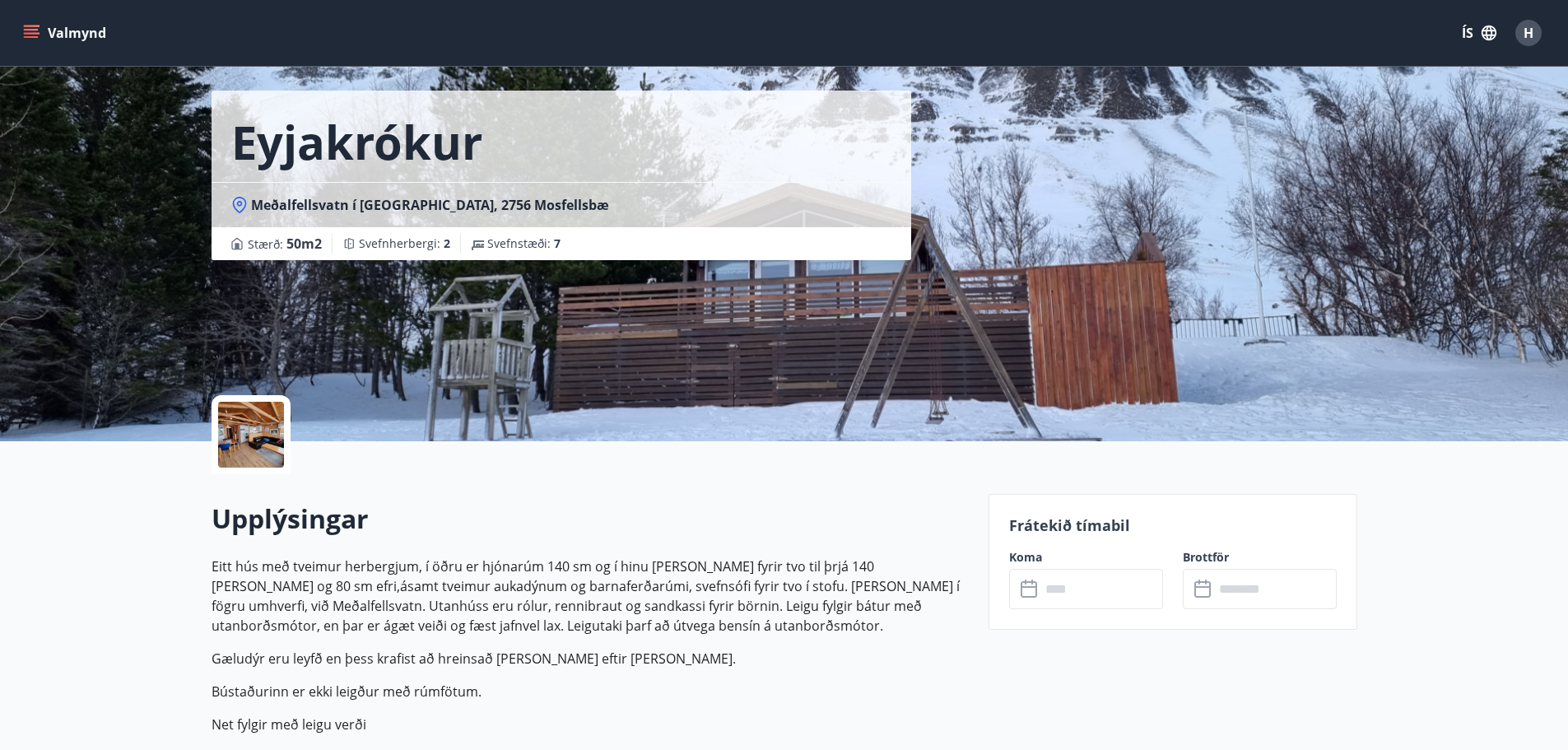
click at [261, 433] on div at bounding box center [251, 434] width 66 height 66
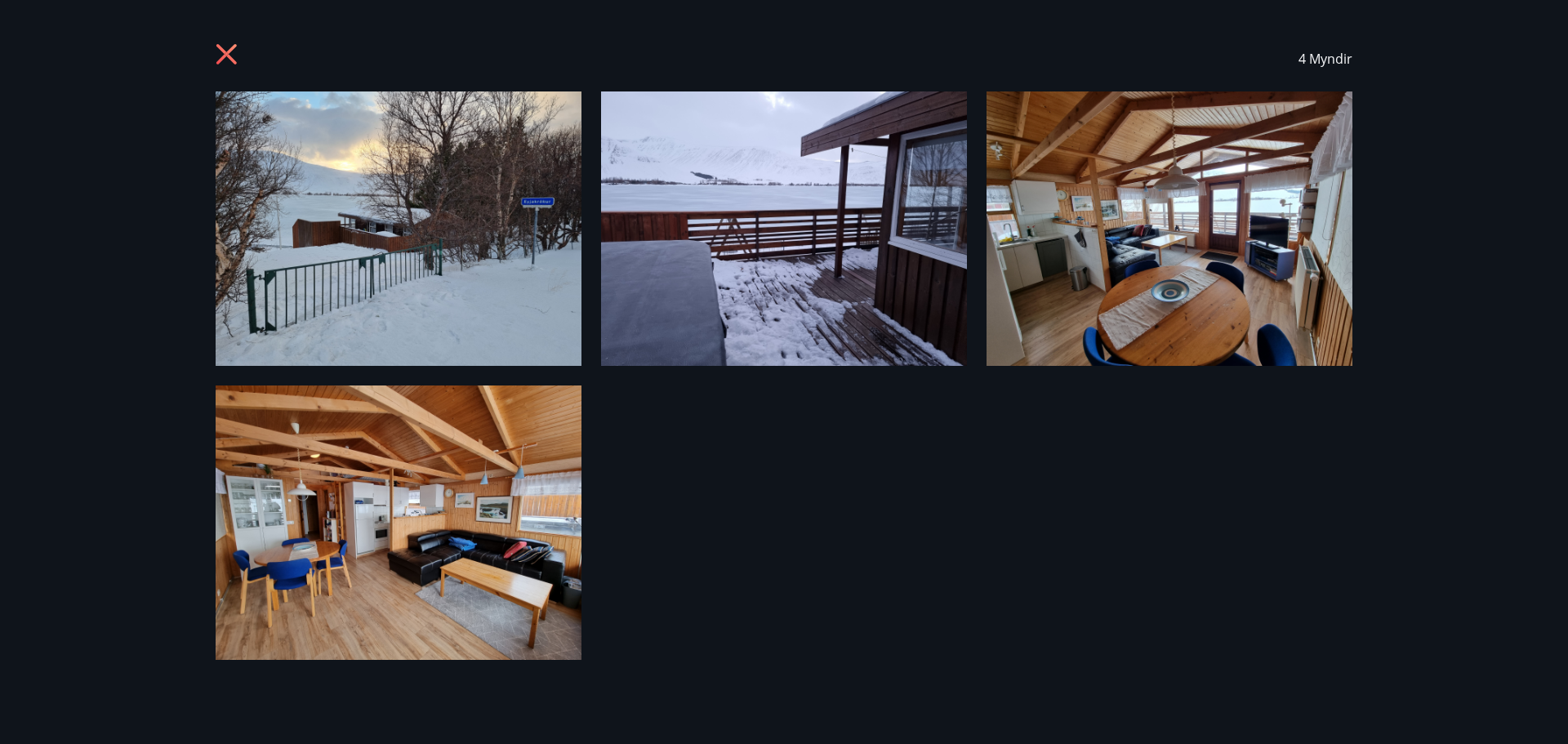
click at [226, 59] on icon at bounding box center [229, 56] width 26 height 26
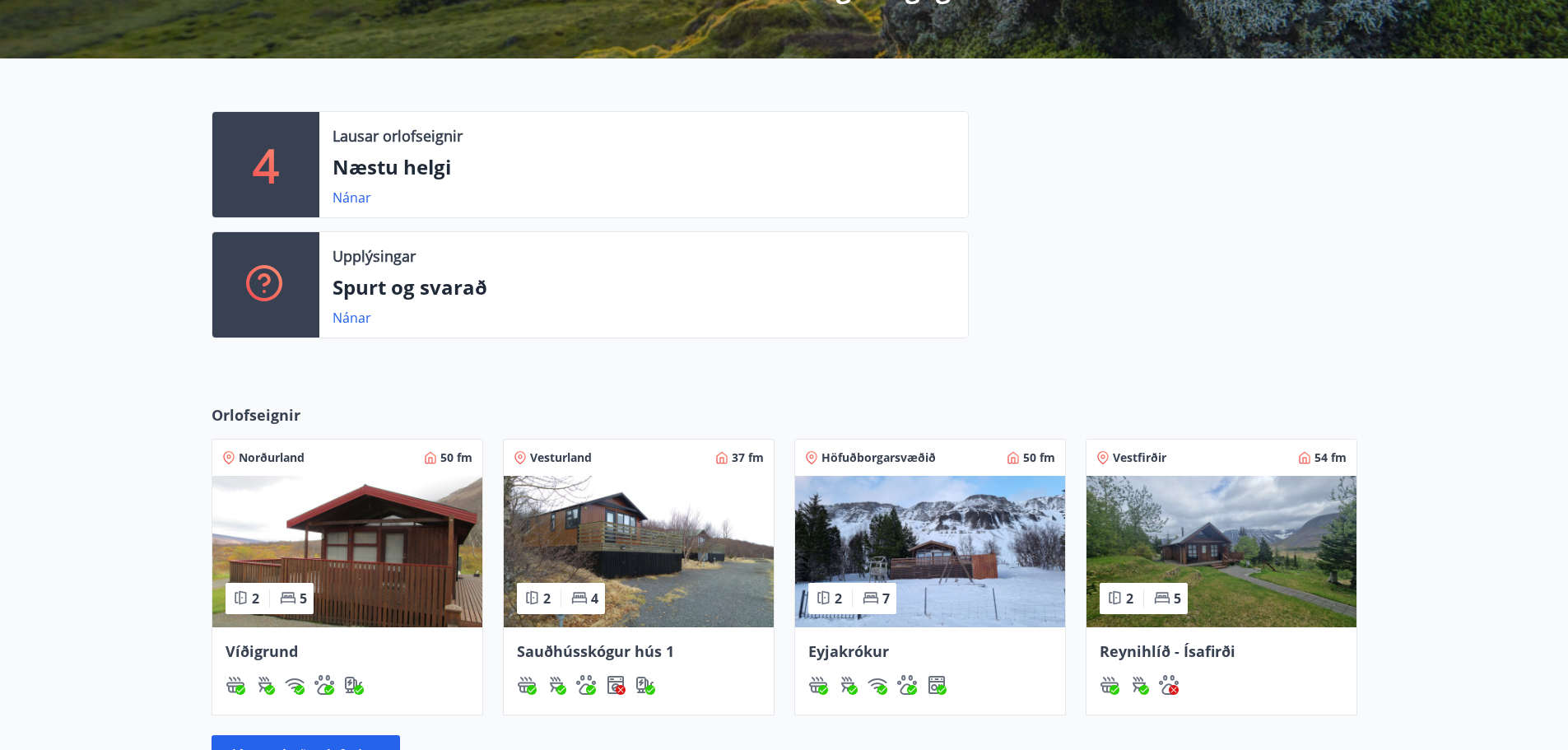
scroll to position [608, 0]
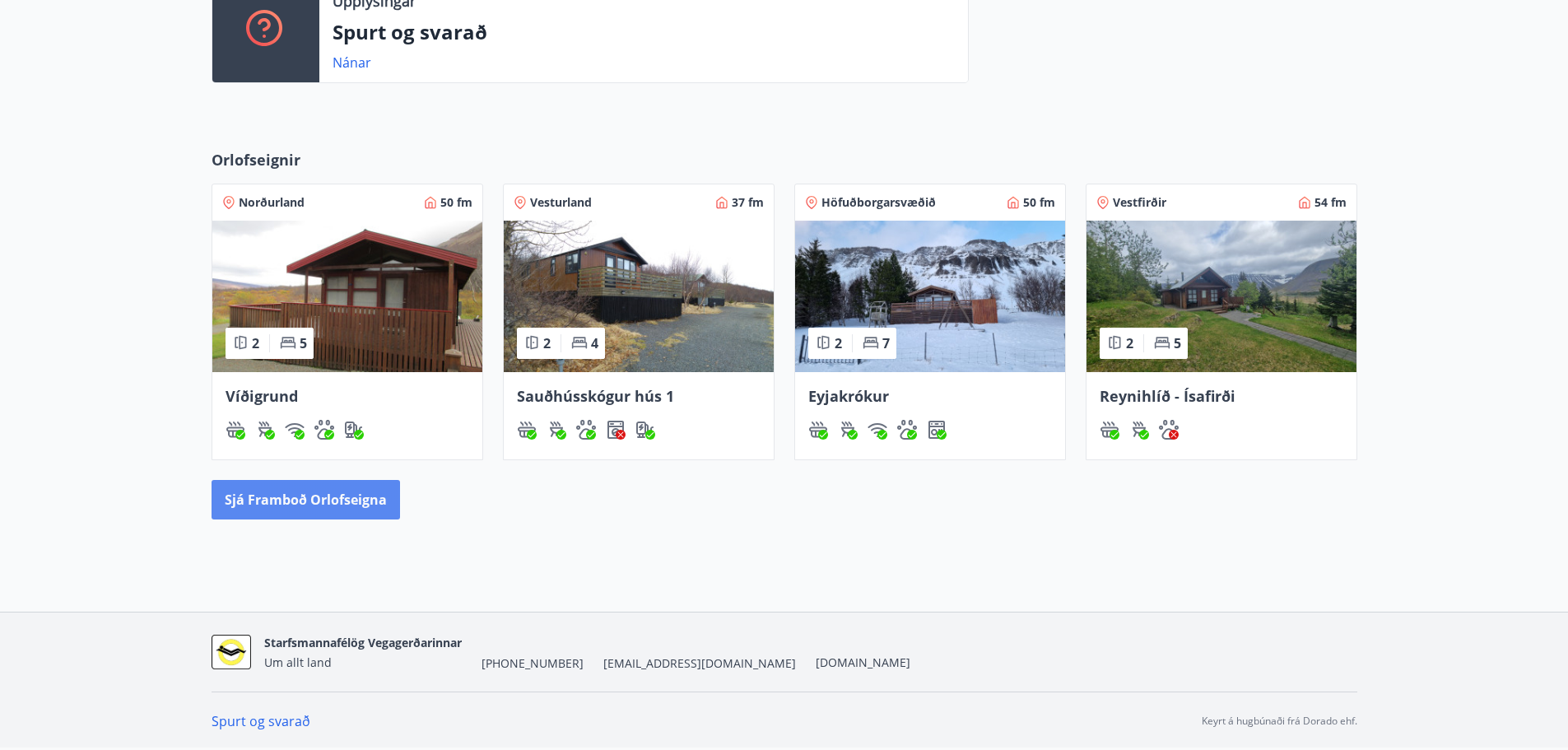
click at [346, 509] on button "Sjá framboð orlofseigna" at bounding box center [306, 499] width 188 height 39
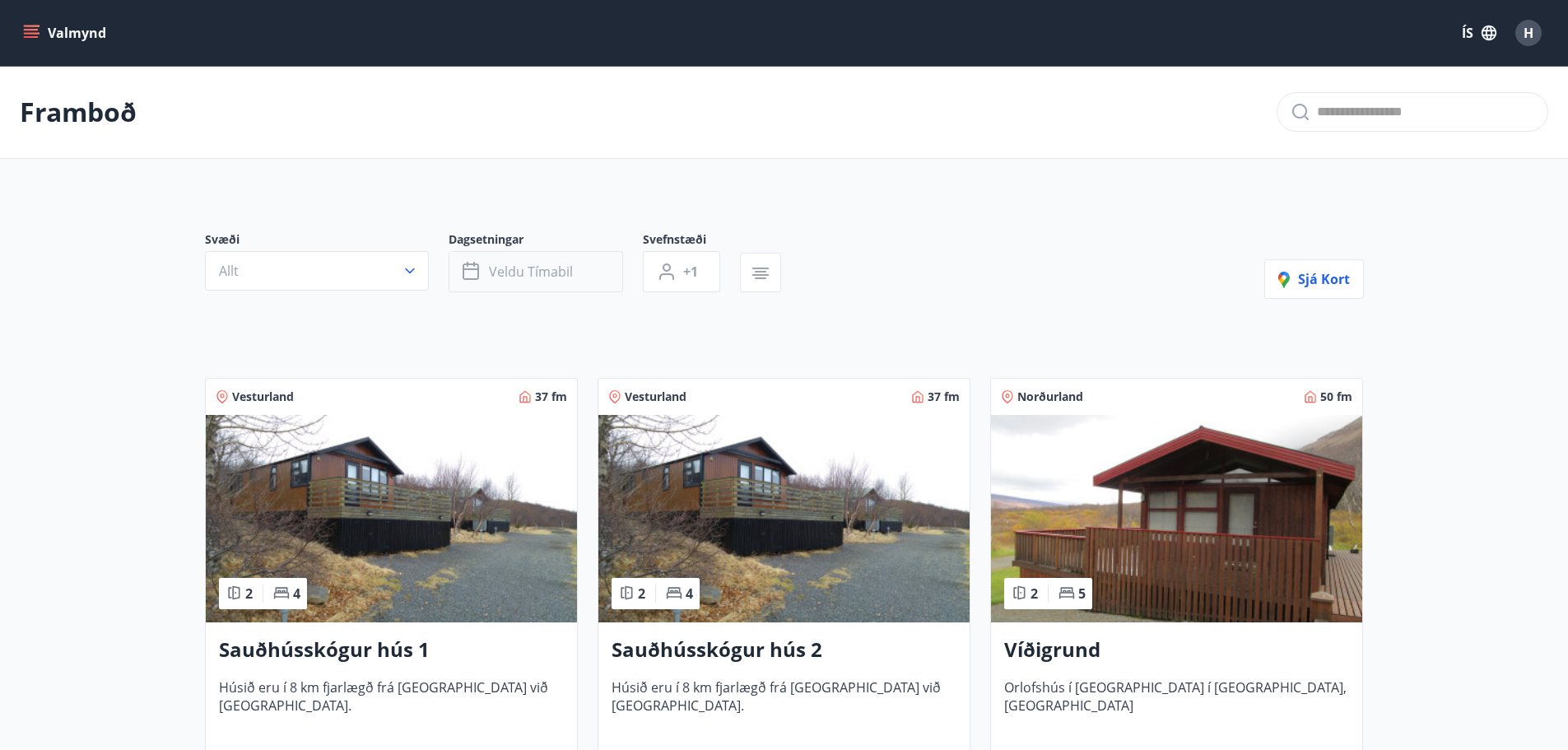
click at [498, 272] on span "Veldu tímabil" at bounding box center [530, 271] width 84 height 18
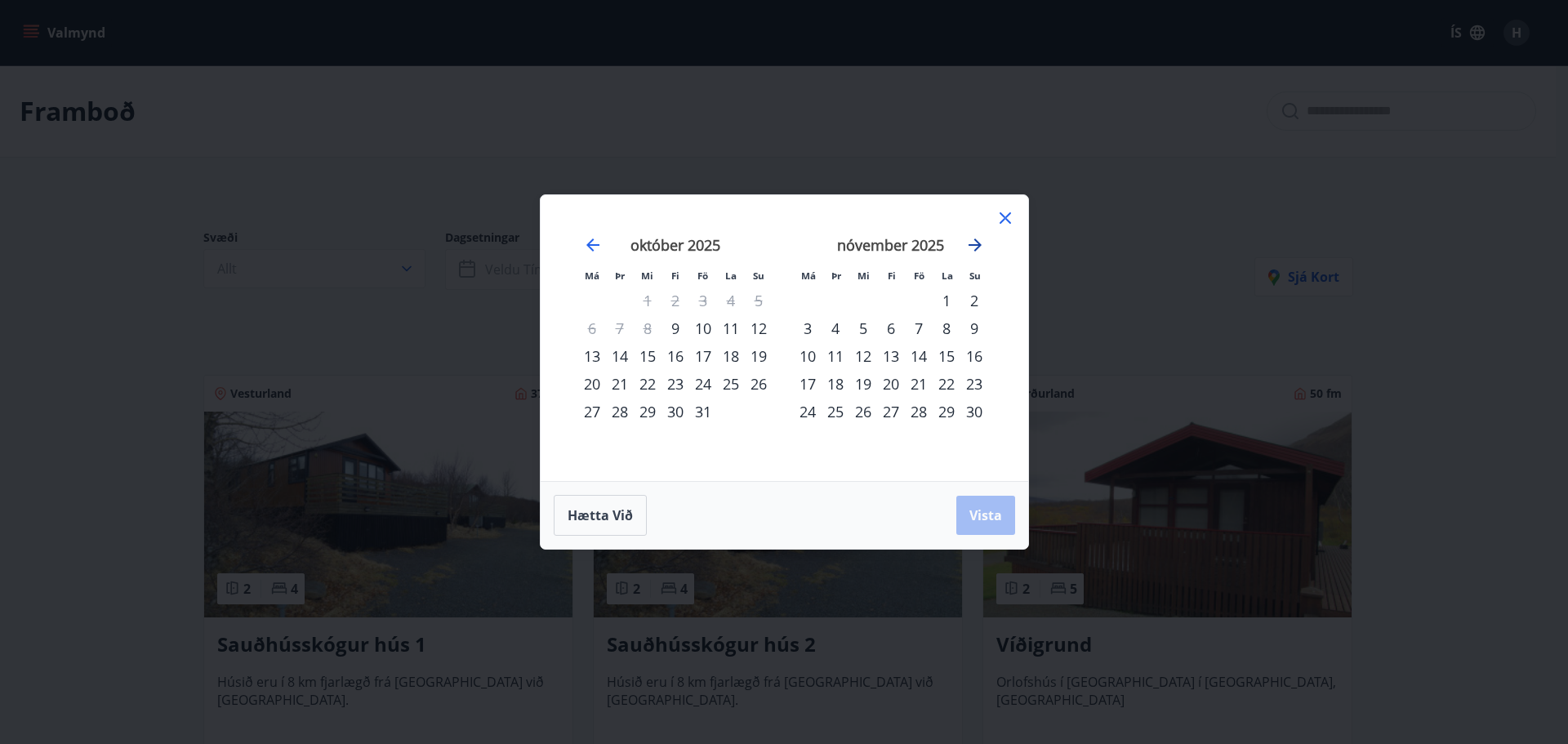
click at [972, 249] on icon "Move forward to switch to the next month." at bounding box center [976, 245] width 20 height 20
click at [969, 356] on div "21" at bounding box center [975, 356] width 28 height 28
click at [805, 380] on div "22" at bounding box center [808, 384] width 28 height 28
click at [986, 509] on span "Vista" at bounding box center [986, 515] width 33 height 18
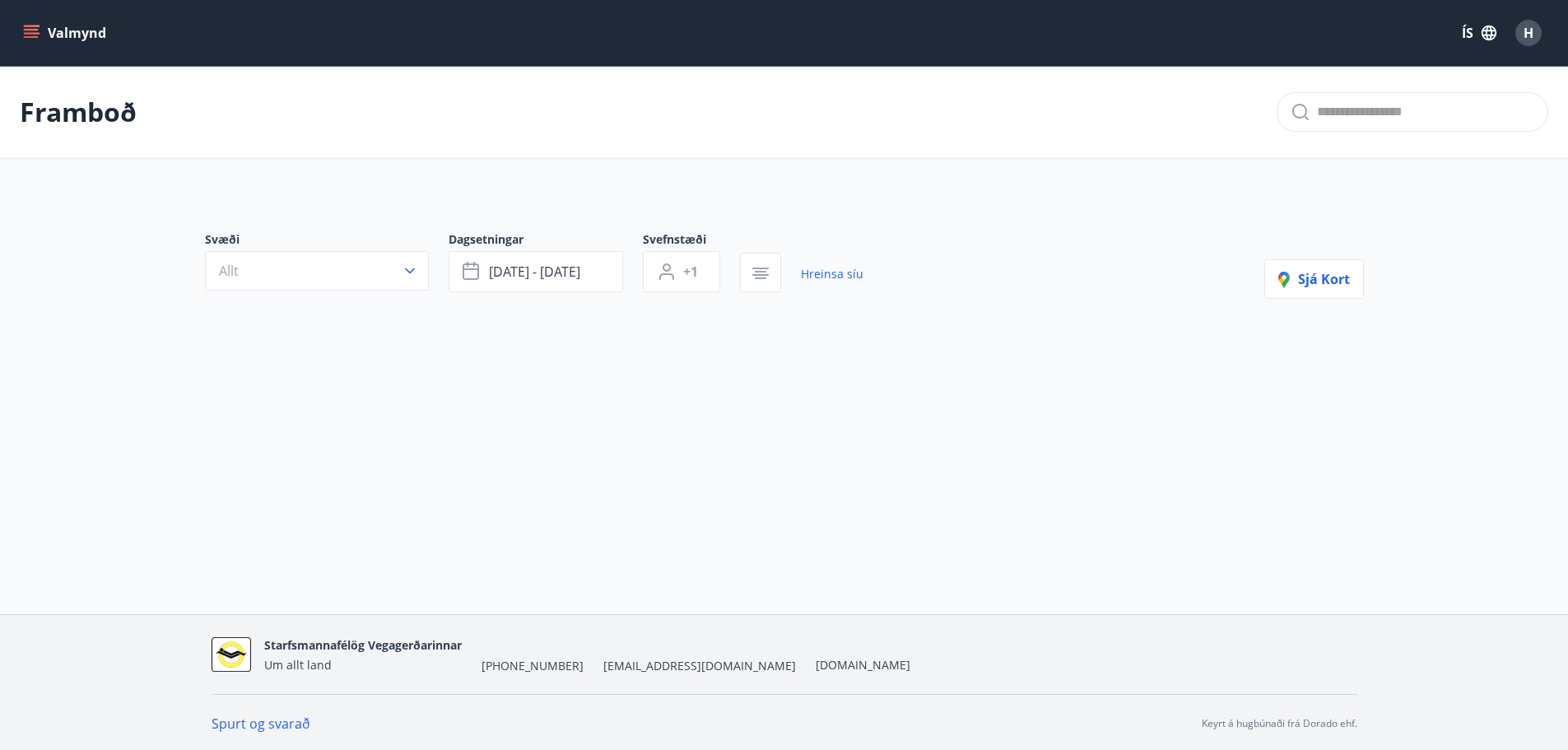
scroll to position [2, 0]
click at [838, 271] on link "Hreinsa síu" at bounding box center [832, 271] width 62 height 36
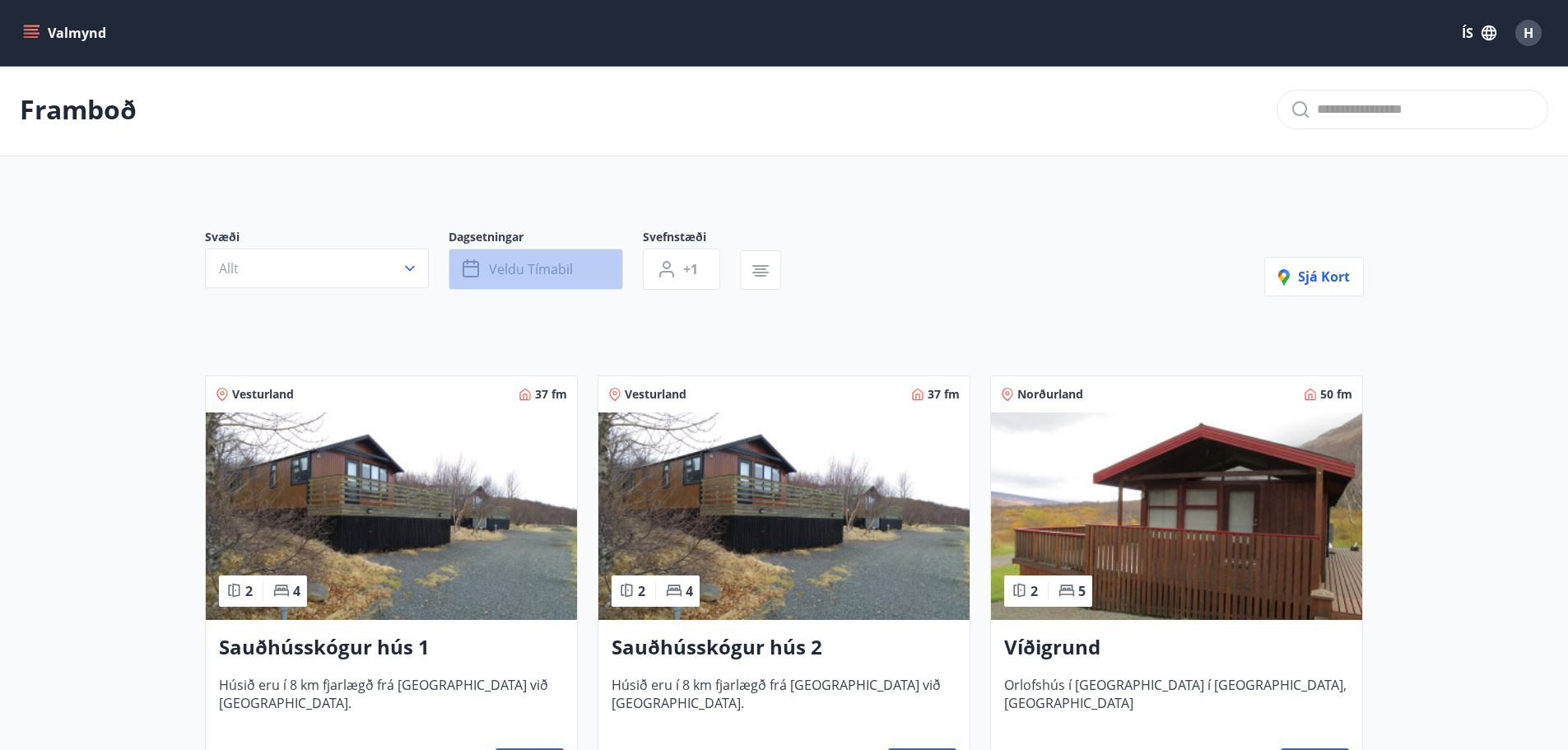
click at [580, 266] on button "Veldu tímabil" at bounding box center [536, 269] width 175 height 41
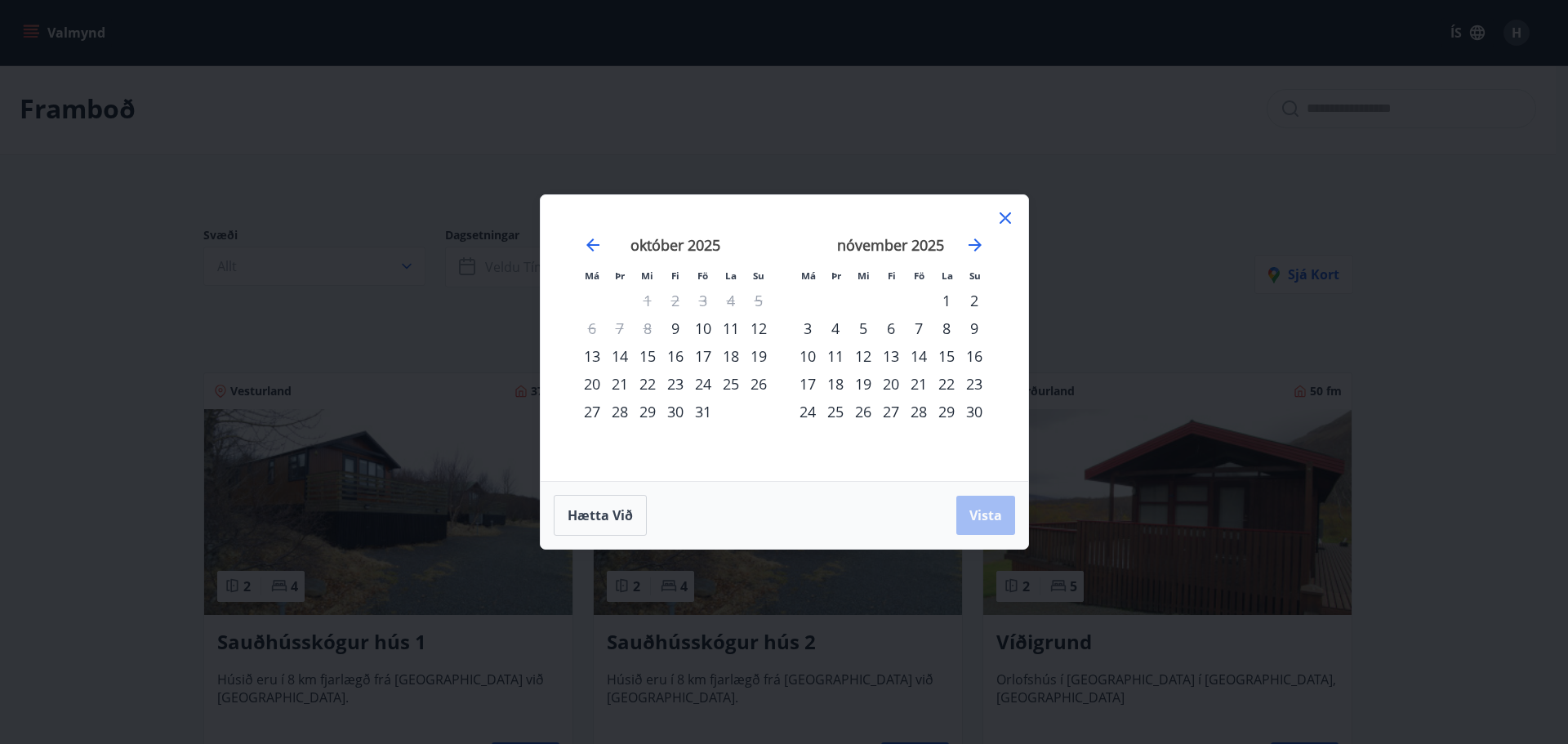
click at [849, 358] on div "12" at bounding box center [863, 356] width 28 height 28
click at [941, 358] on div "15" at bounding box center [947, 356] width 28 height 28
click at [978, 511] on span "Vista" at bounding box center [986, 515] width 33 height 18
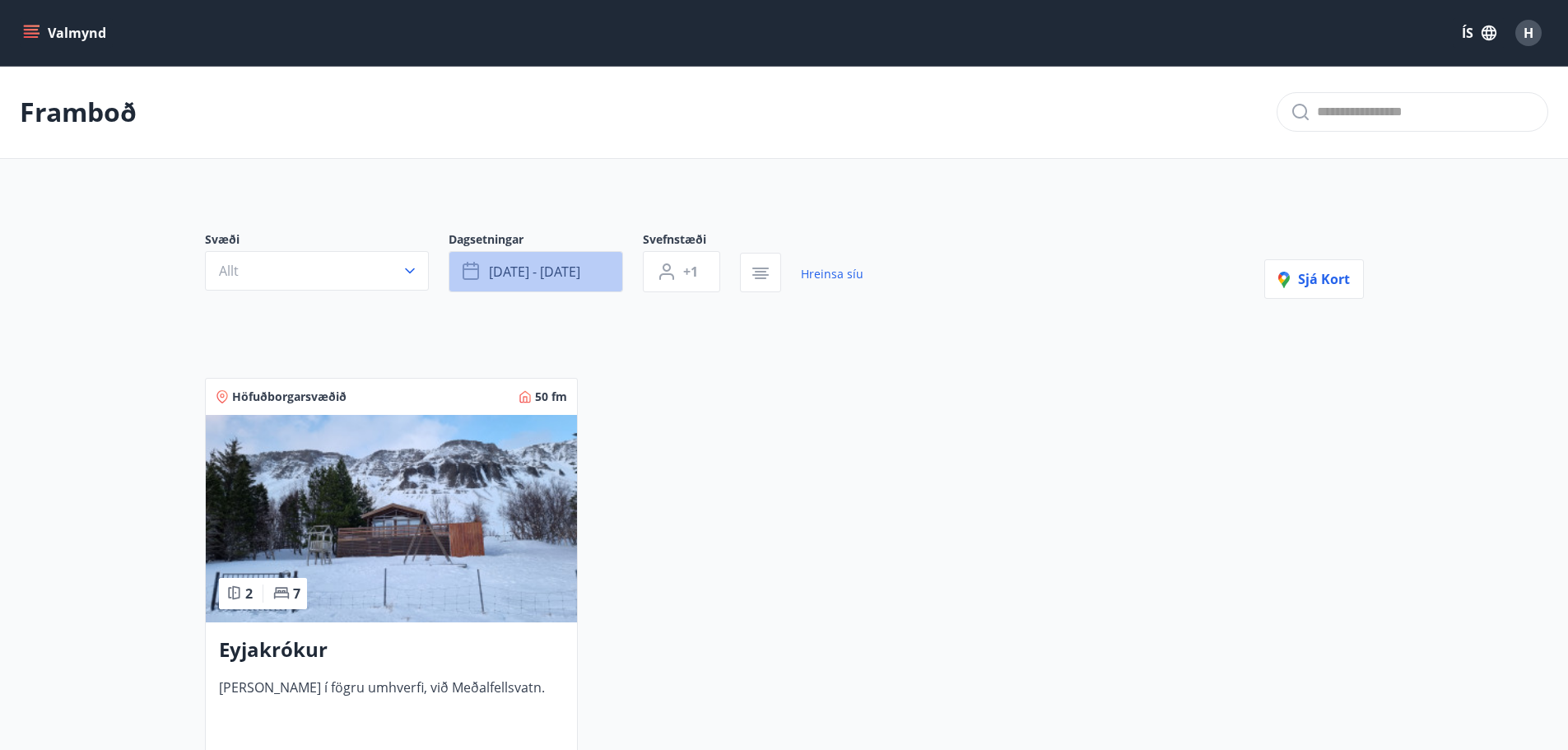
click at [529, 277] on span "nóv 12 - nóv 15" at bounding box center [535, 271] width 92 height 18
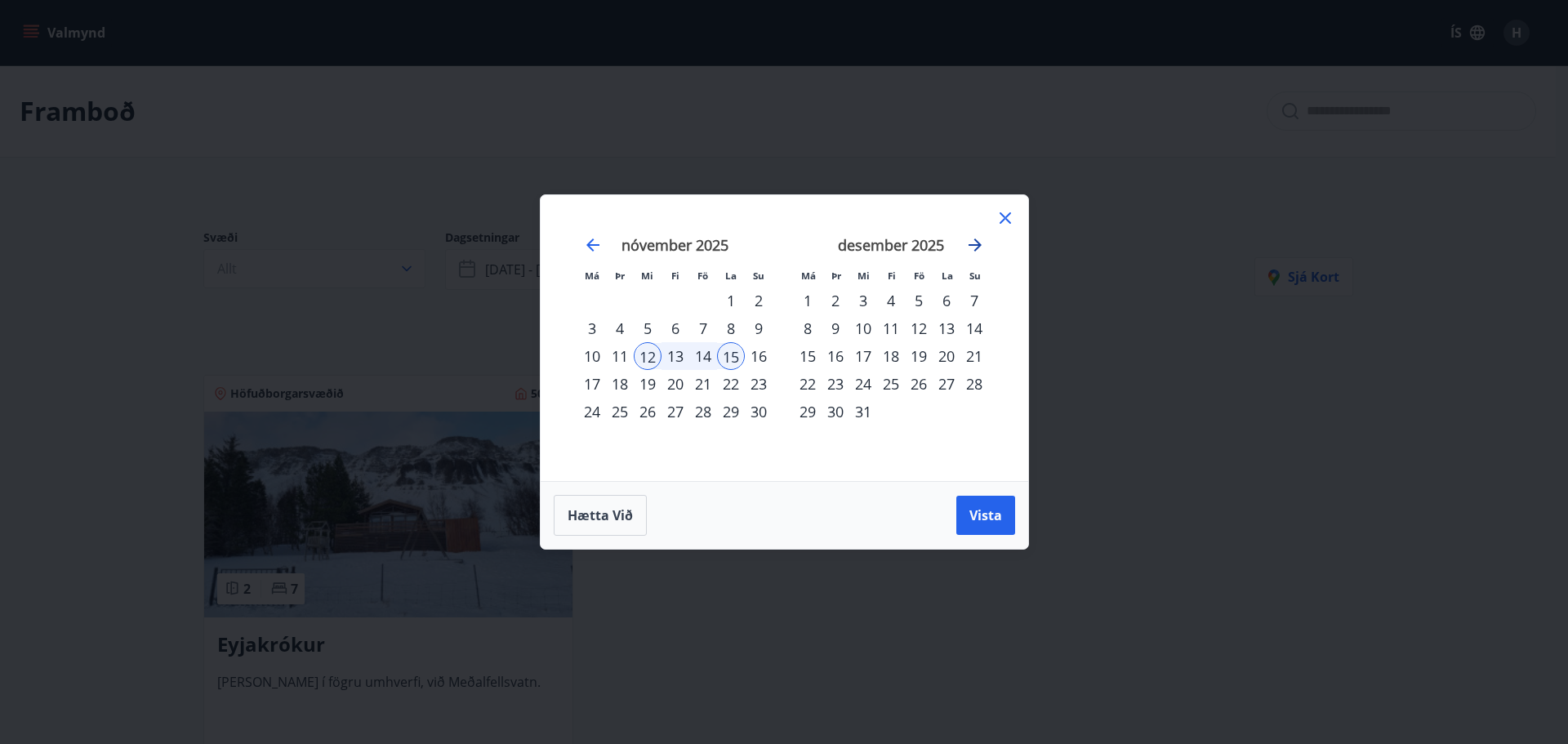
click at [966, 249] on icon "Move forward to switch to the next month." at bounding box center [976, 245] width 20 height 20
click at [973, 301] on div "4" at bounding box center [975, 301] width 28 height 28
click at [809, 330] on div "5" at bounding box center [808, 329] width 28 height 28
click at [998, 520] on span "Vista" at bounding box center [986, 515] width 33 height 18
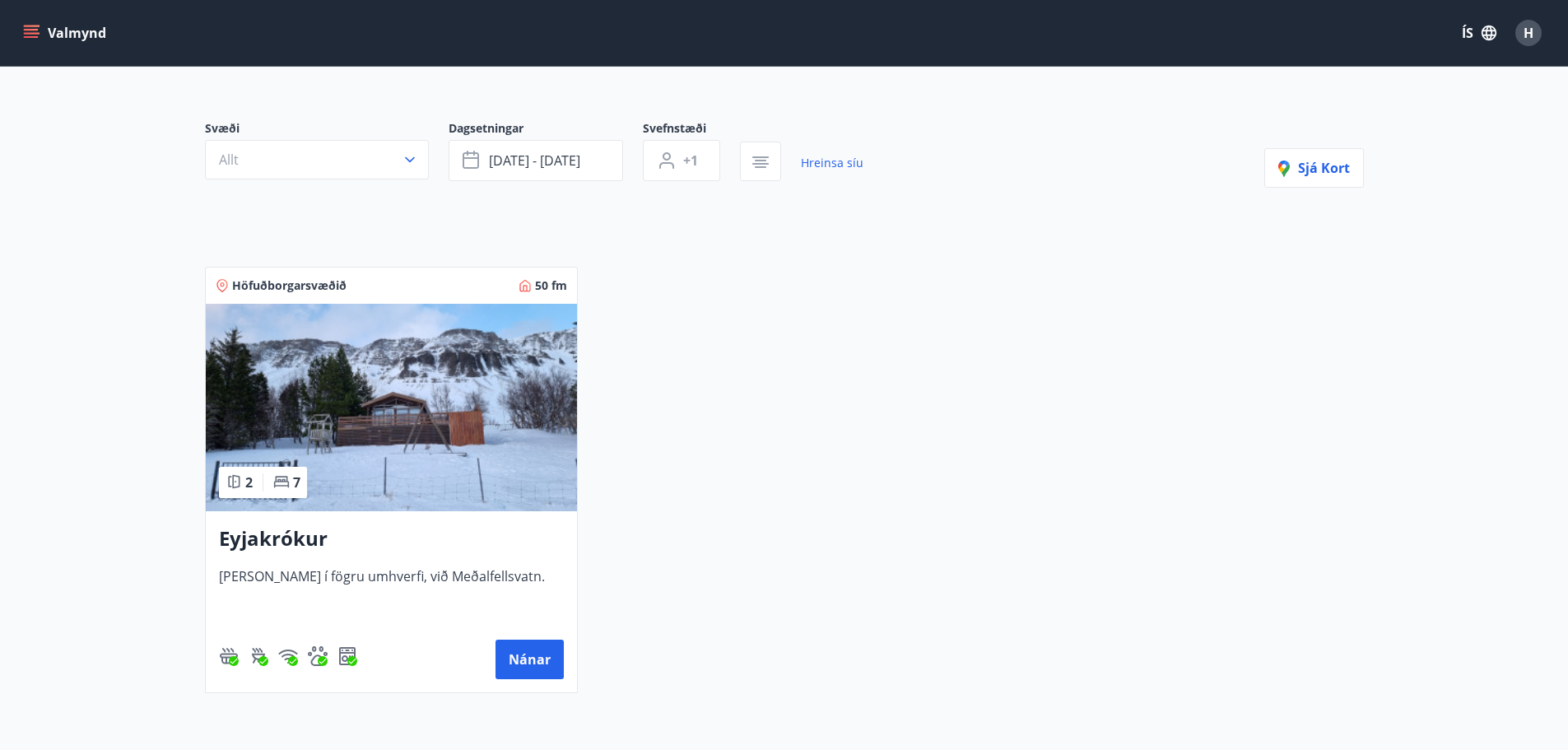
scroll to position [82, 0]
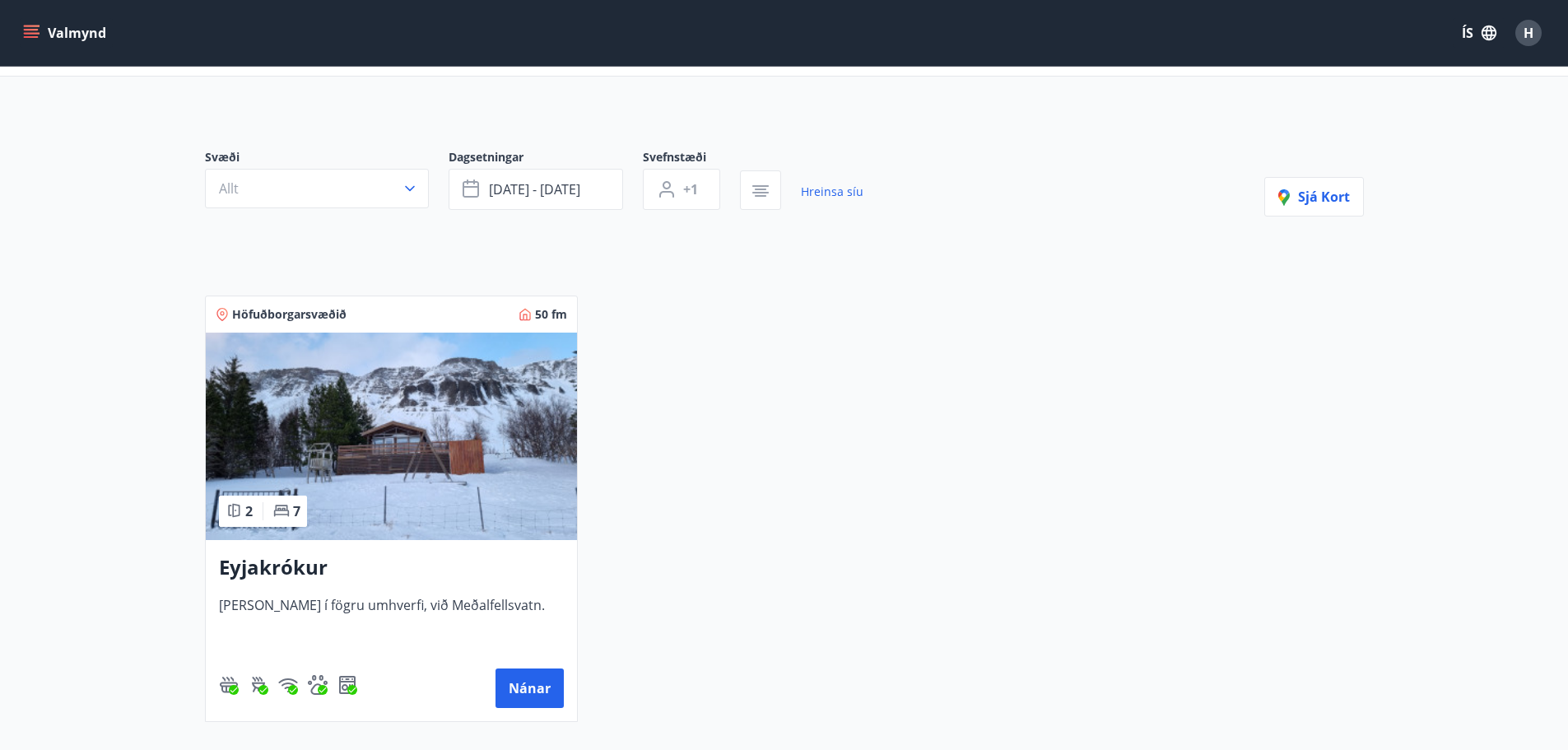
click at [450, 414] on img at bounding box center [391, 435] width 371 height 207
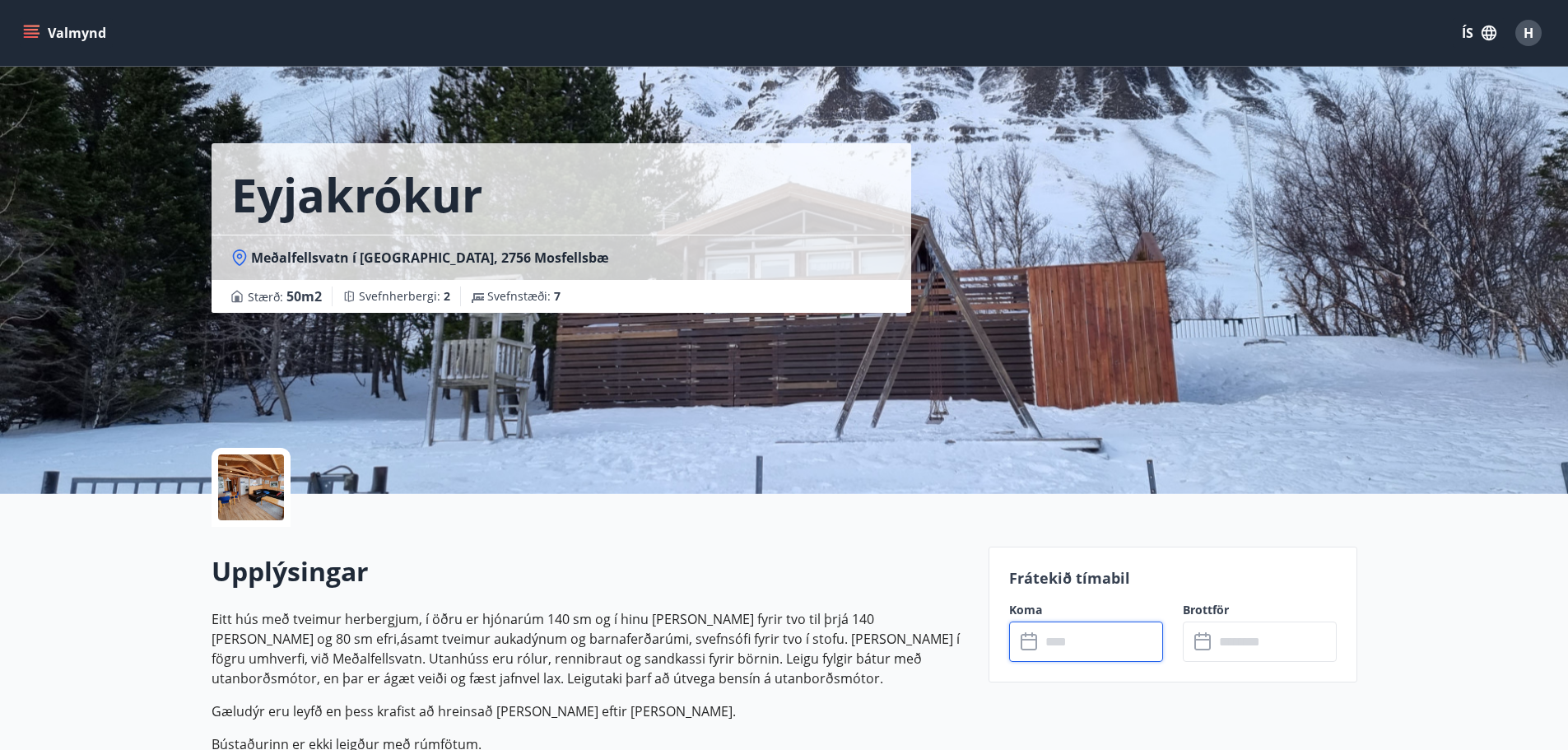
click at [1074, 641] on input "text" at bounding box center [1102, 641] width 122 height 40
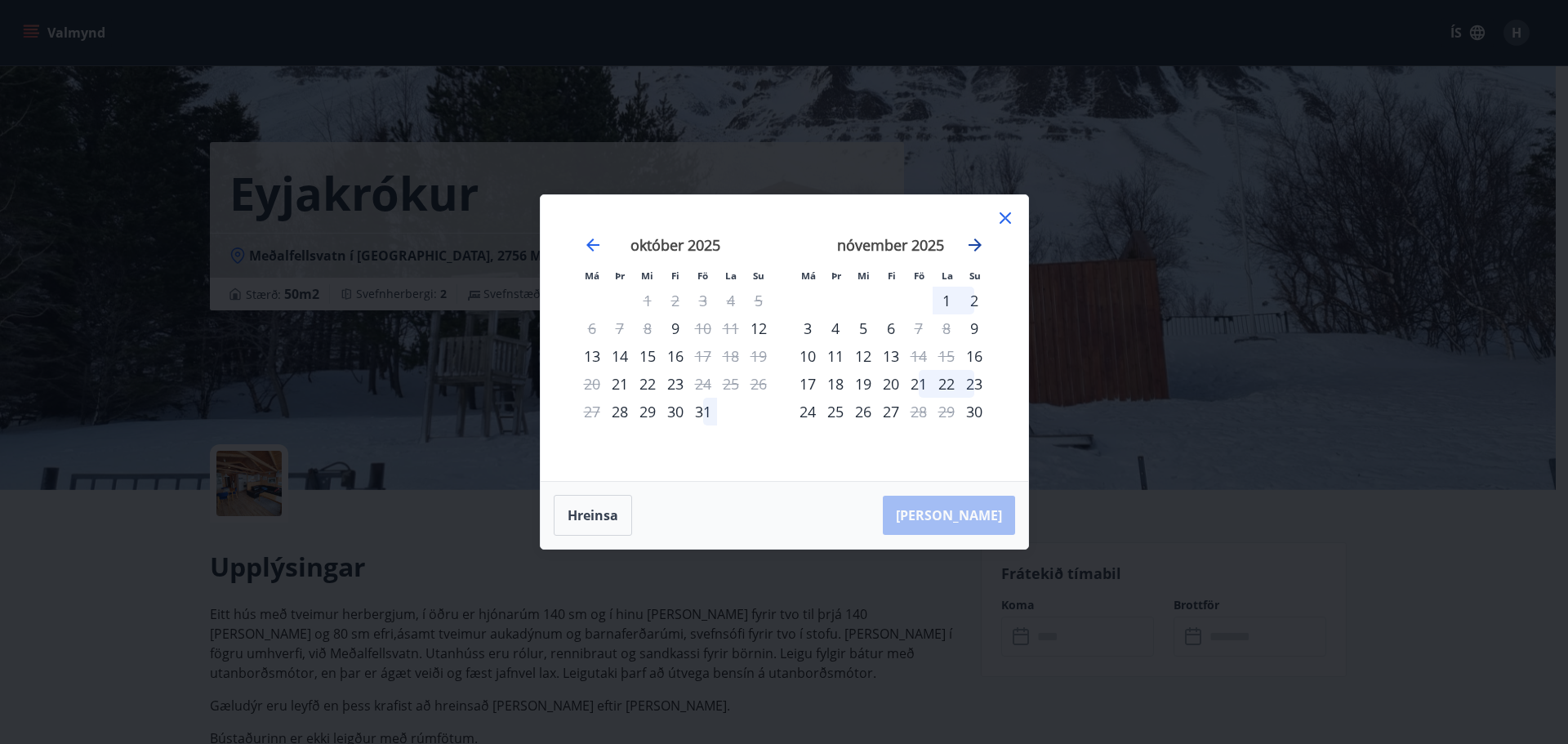
click at [969, 242] on icon "Move forward to switch to the next month." at bounding box center [976, 245] width 20 height 20
click at [972, 248] on icon "Move forward to switch to the next month." at bounding box center [976, 245] width 20 height 20
click at [1005, 220] on icon at bounding box center [1005, 218] width 20 height 20
